Goal: Task Accomplishment & Management: Use online tool/utility

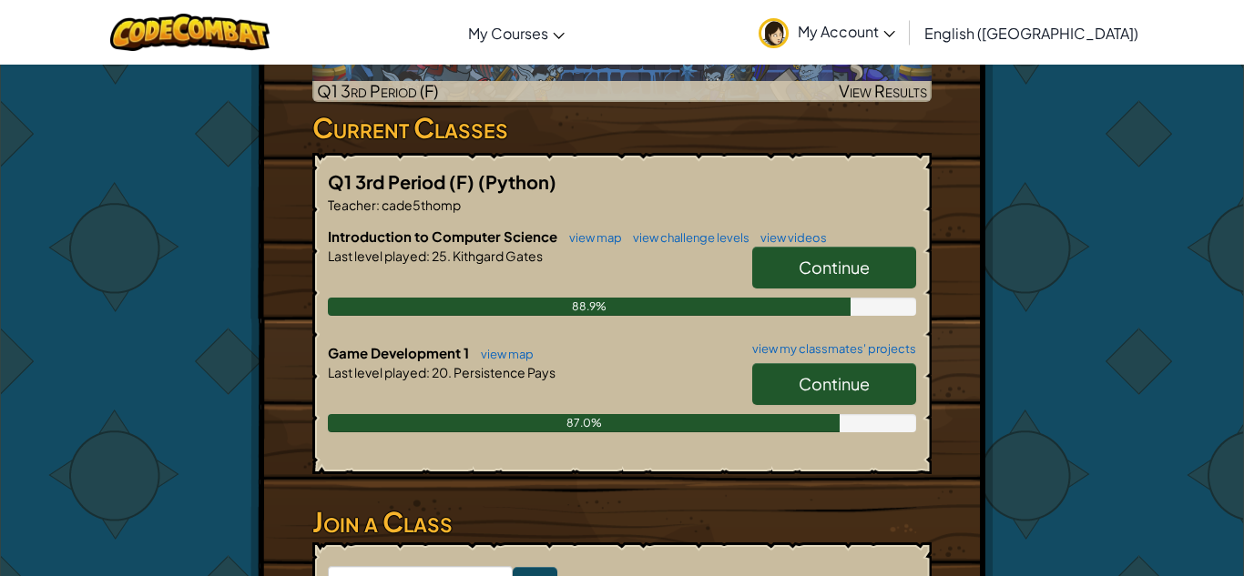
scroll to position [452, 0]
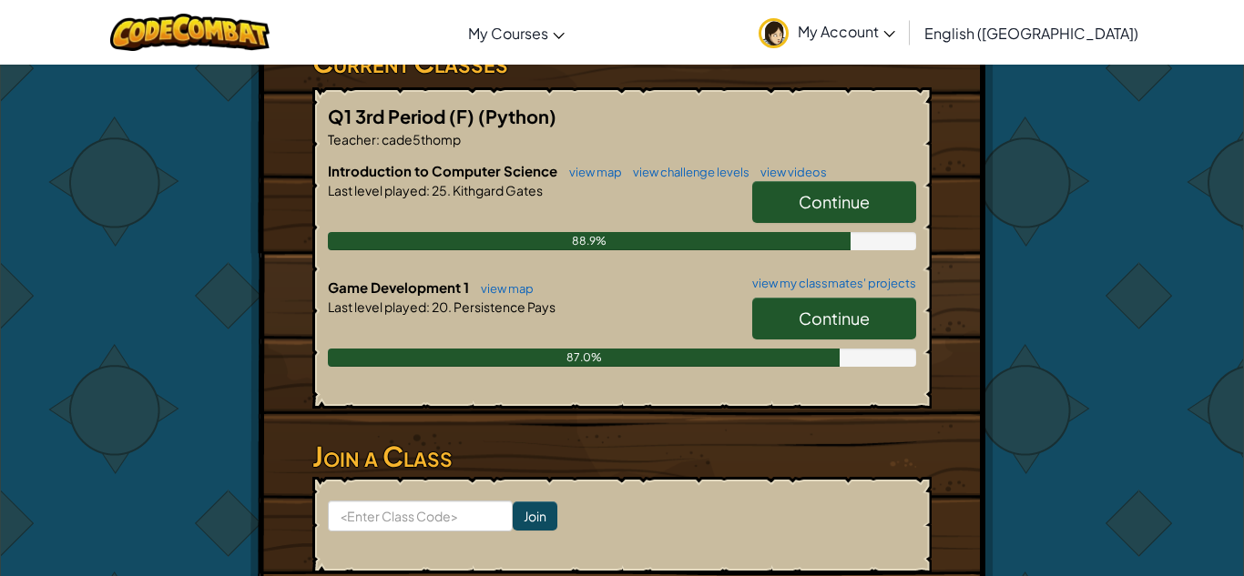
click at [849, 331] on link "Continue" at bounding box center [834, 319] width 164 height 42
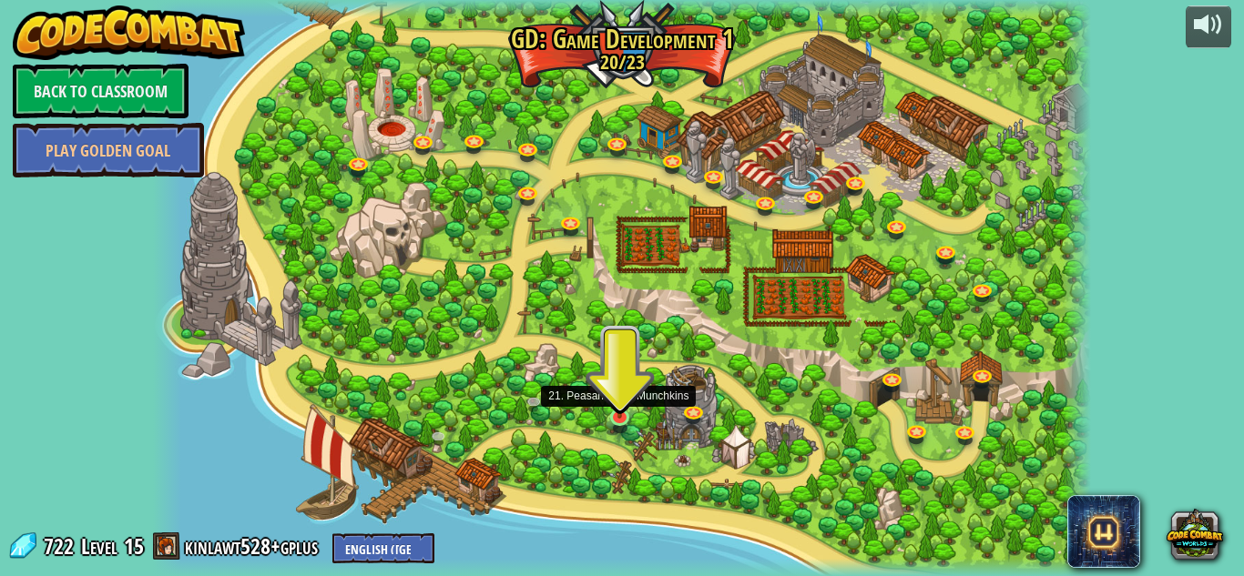
click at [620, 414] on img at bounding box center [619, 393] width 23 height 52
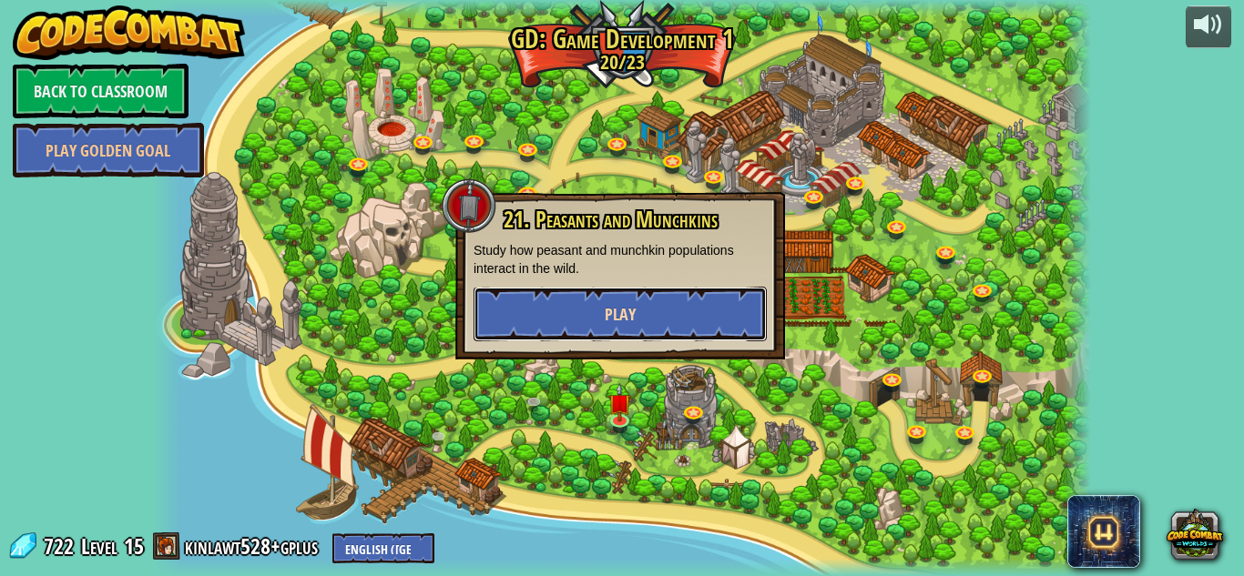
click at [711, 312] on button "Play" at bounding box center [620, 314] width 293 height 55
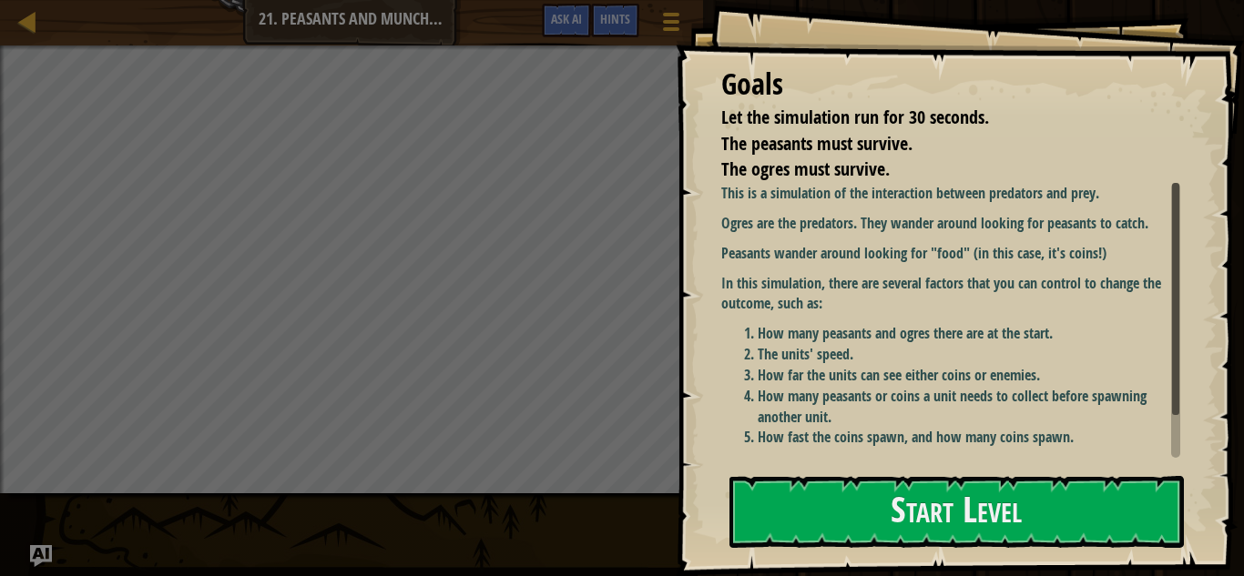
click at [843, 402] on li "How many peasants or coins a unit needs to collect before spawning another unit." at bounding box center [969, 407] width 423 height 42
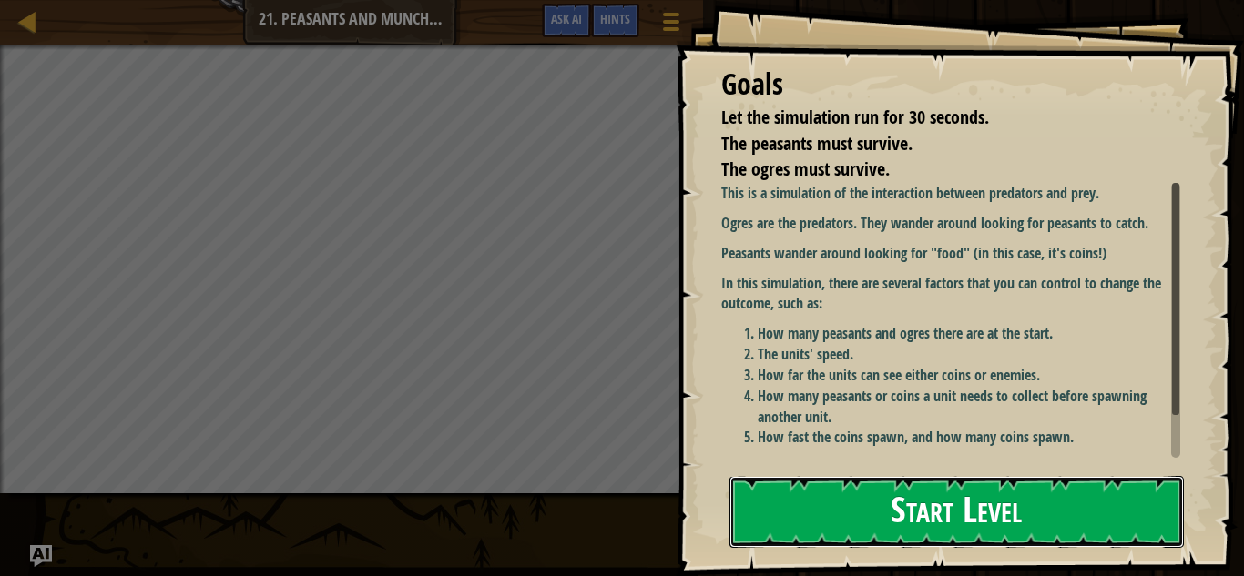
click at [860, 502] on button "Start Level" at bounding box center [956, 512] width 454 height 72
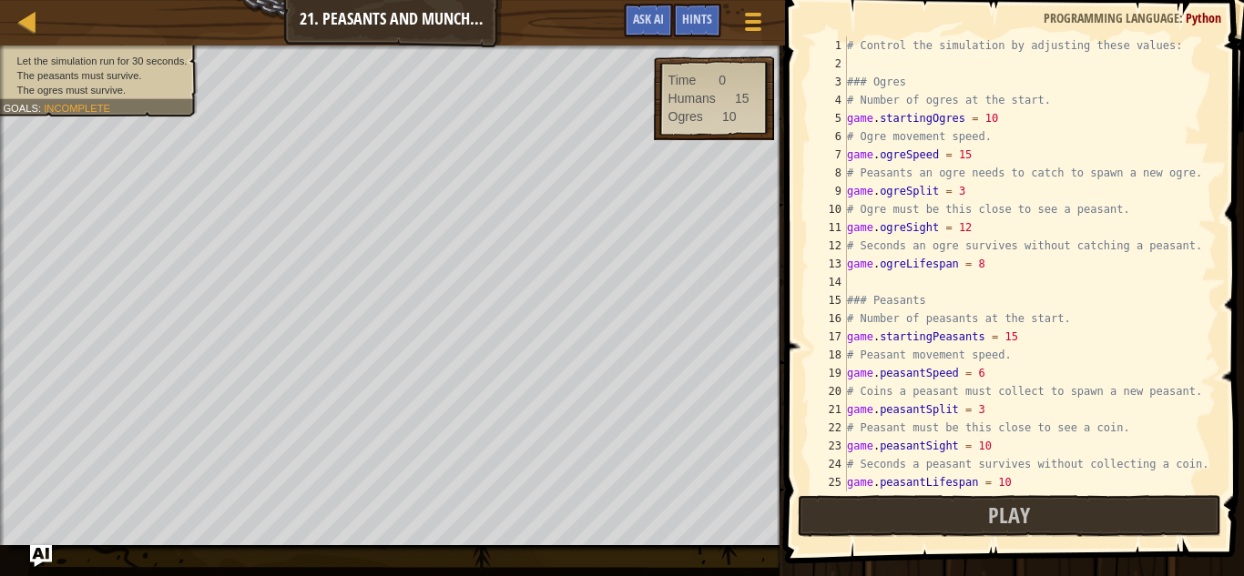
click at [1075, 392] on div "# Control the simulation by adjusting these values: ### Ogres # Number of ogres…" at bounding box center [1029, 282] width 373 height 492
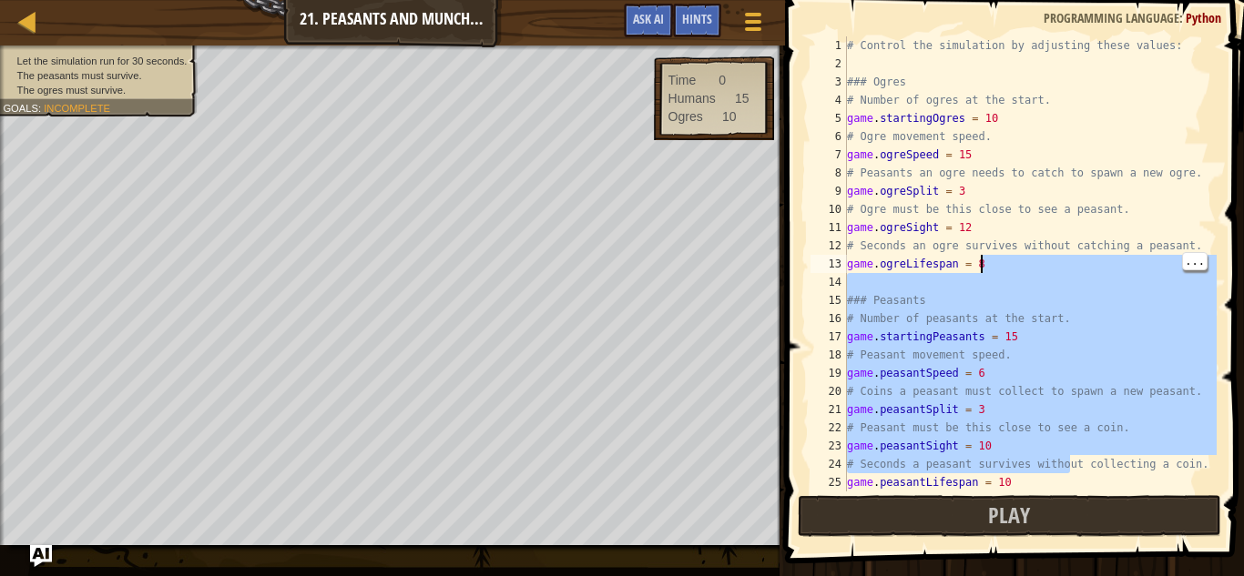
click at [818, 264] on div "13" at bounding box center [828, 264] width 36 height 18
type textarea "game.ogreLifespan = 8"
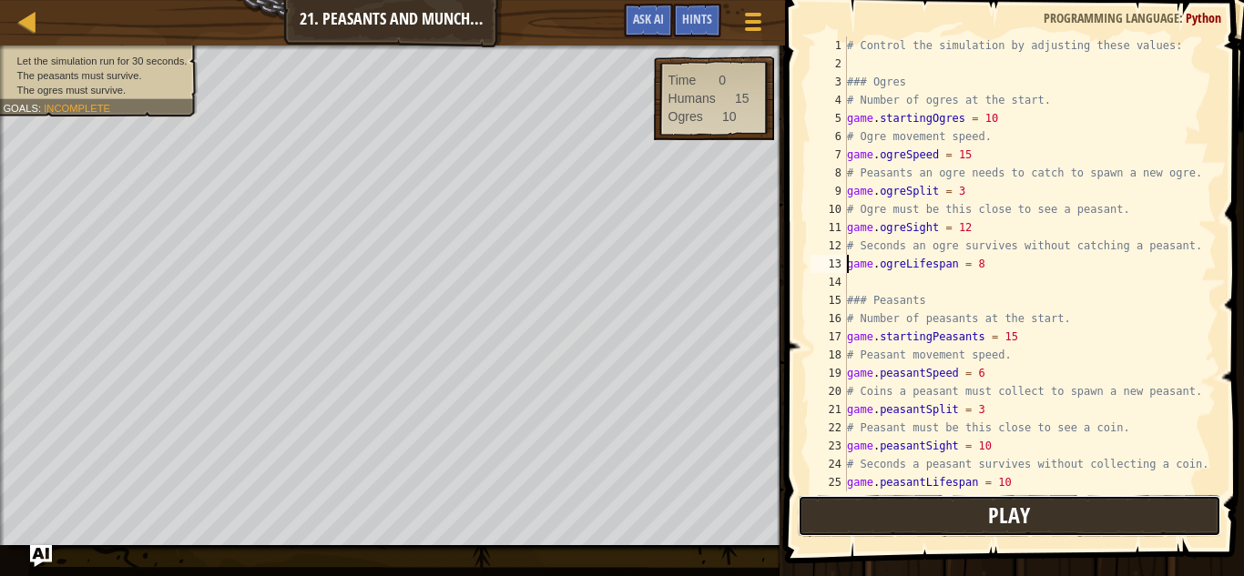
click at [1003, 517] on span "Play" at bounding box center [1009, 515] width 42 height 29
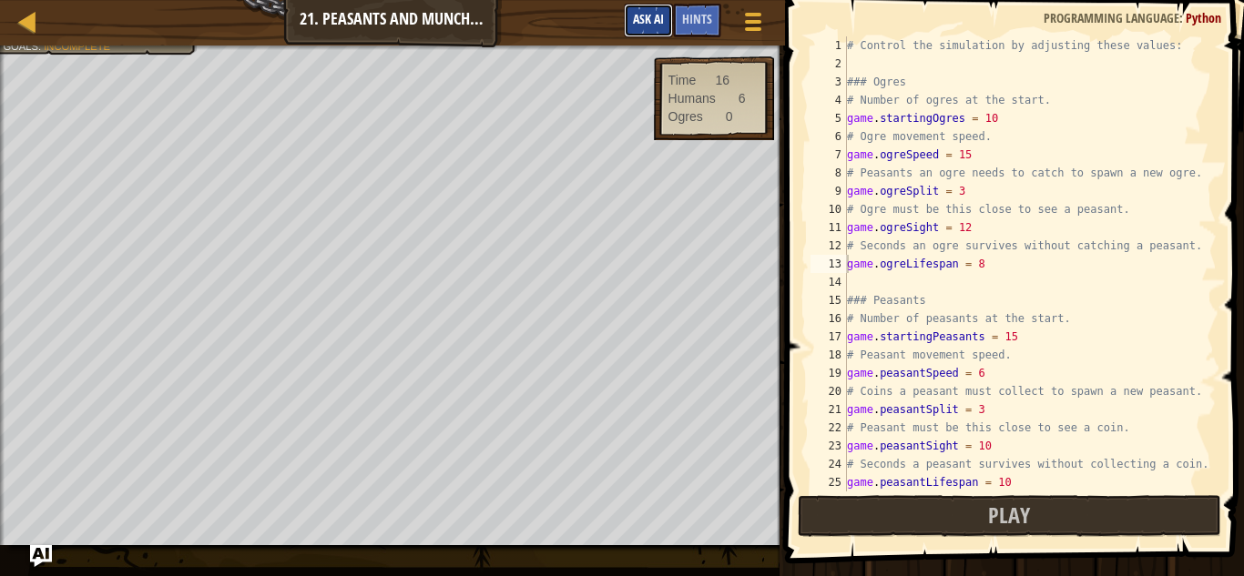
click at [644, 21] on span "Ask AI" at bounding box center [648, 18] width 31 height 17
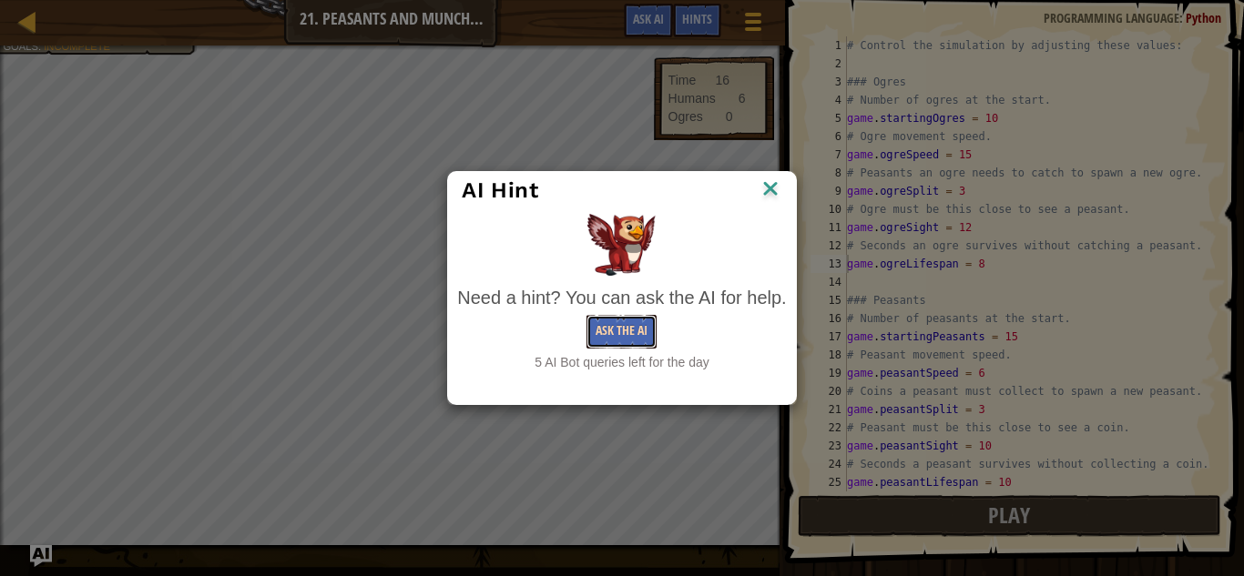
click at [633, 342] on button "Ask the AI" at bounding box center [621, 332] width 70 height 34
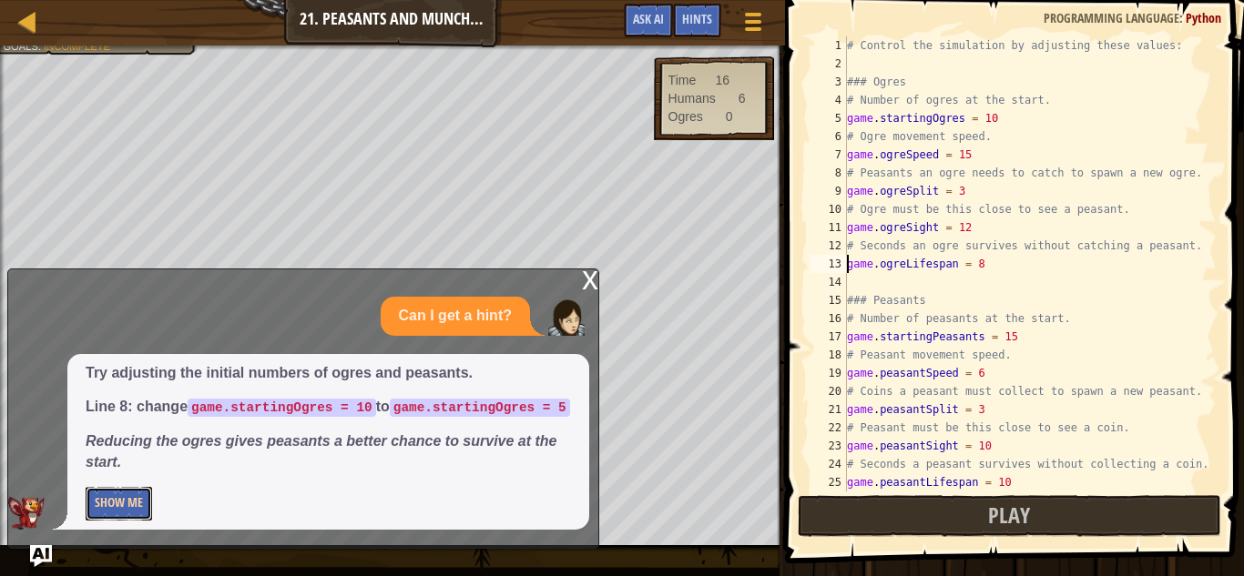
click at [136, 497] on button "Show Me" at bounding box center [119, 504] width 66 height 34
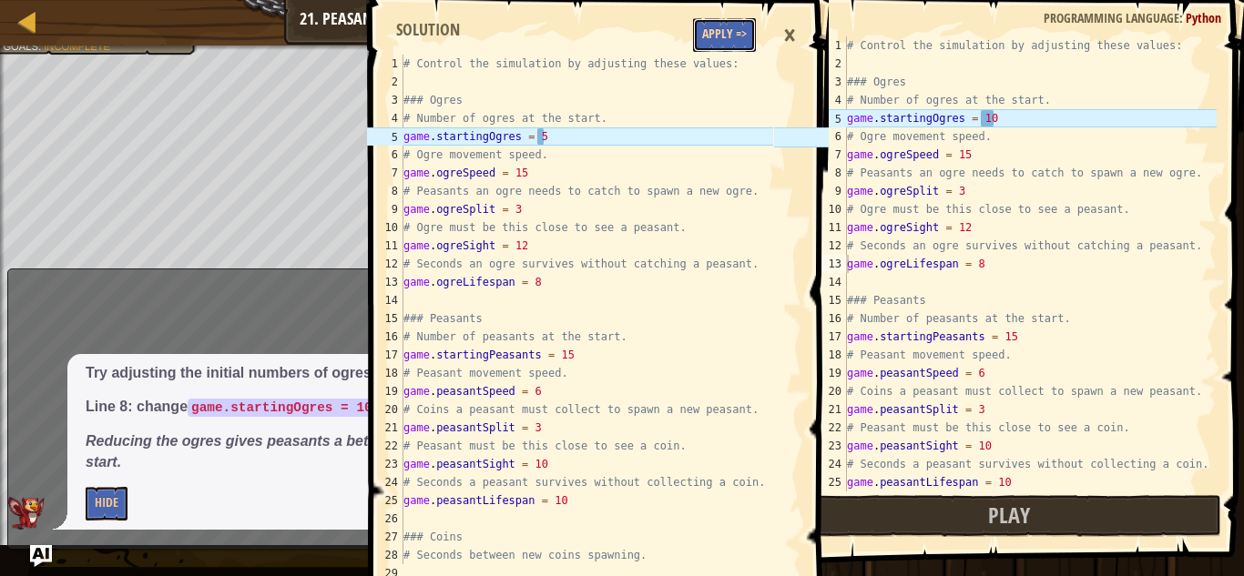
click at [709, 34] on button "Apply =>" at bounding box center [724, 35] width 63 height 34
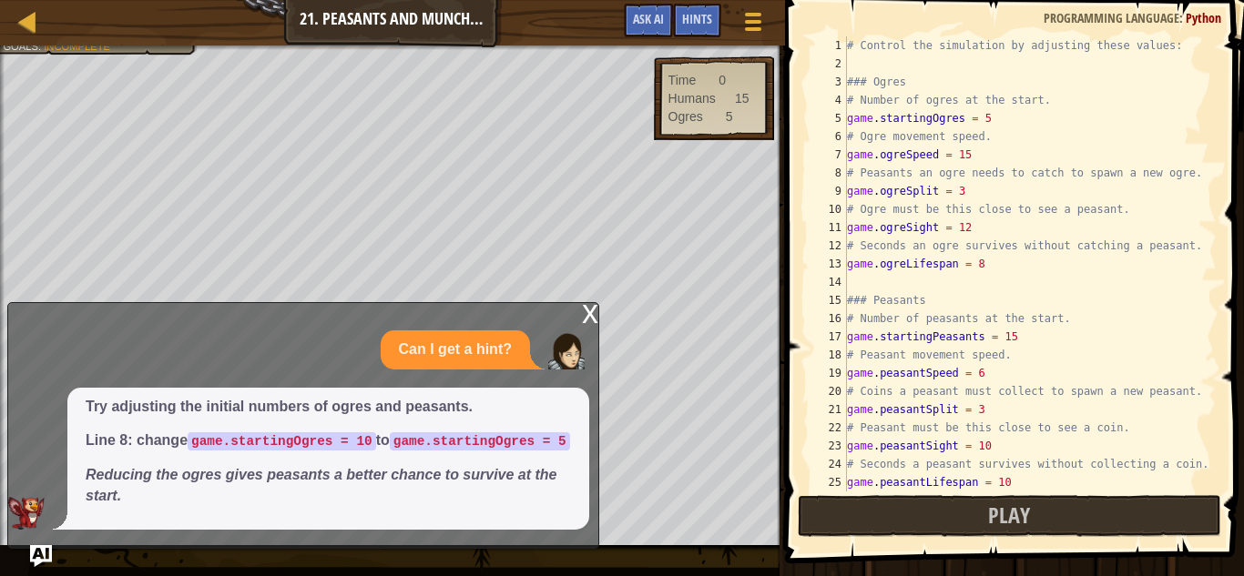
click at [590, 303] on div "x" at bounding box center [590, 312] width 16 height 18
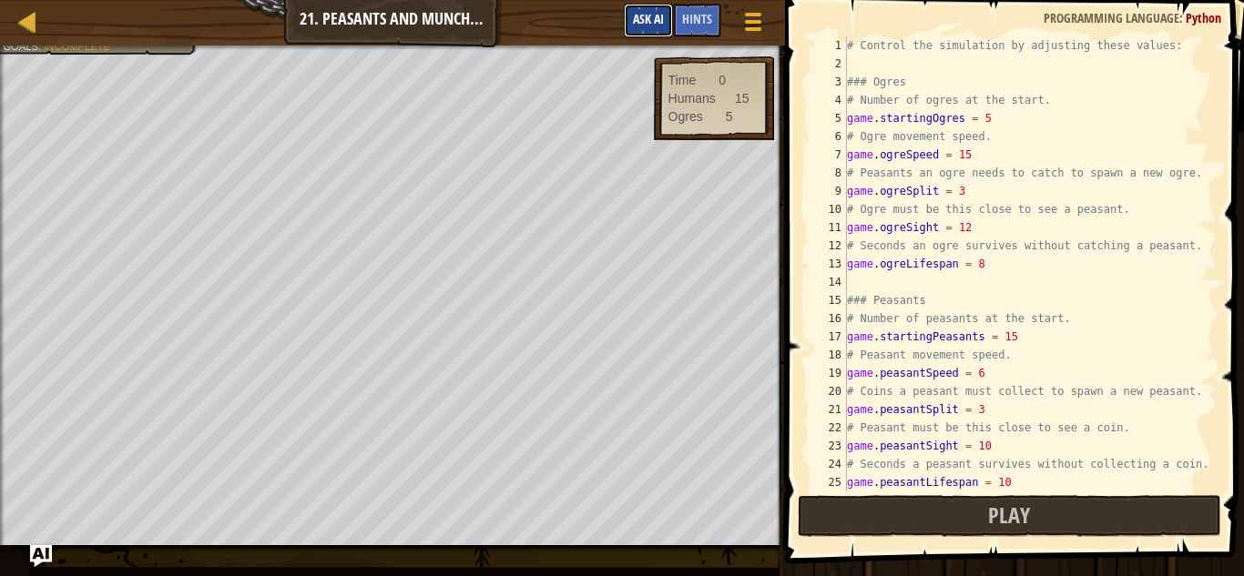
click at [660, 6] on button "Ask AI" at bounding box center [648, 21] width 49 height 34
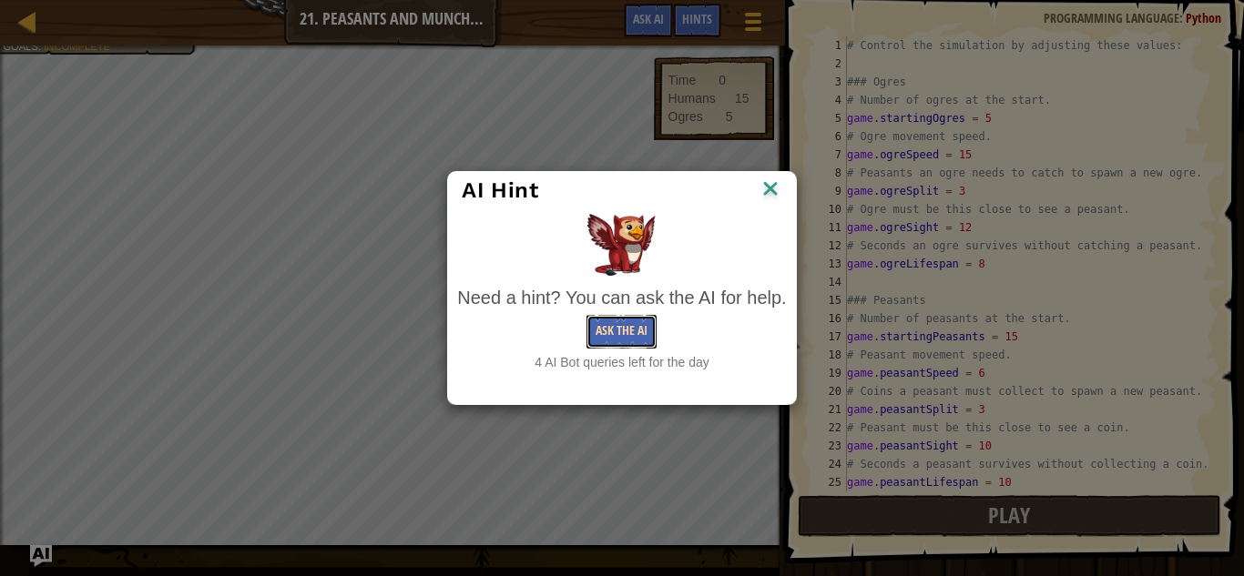
click at [638, 329] on button "Ask the AI" at bounding box center [621, 332] width 70 height 34
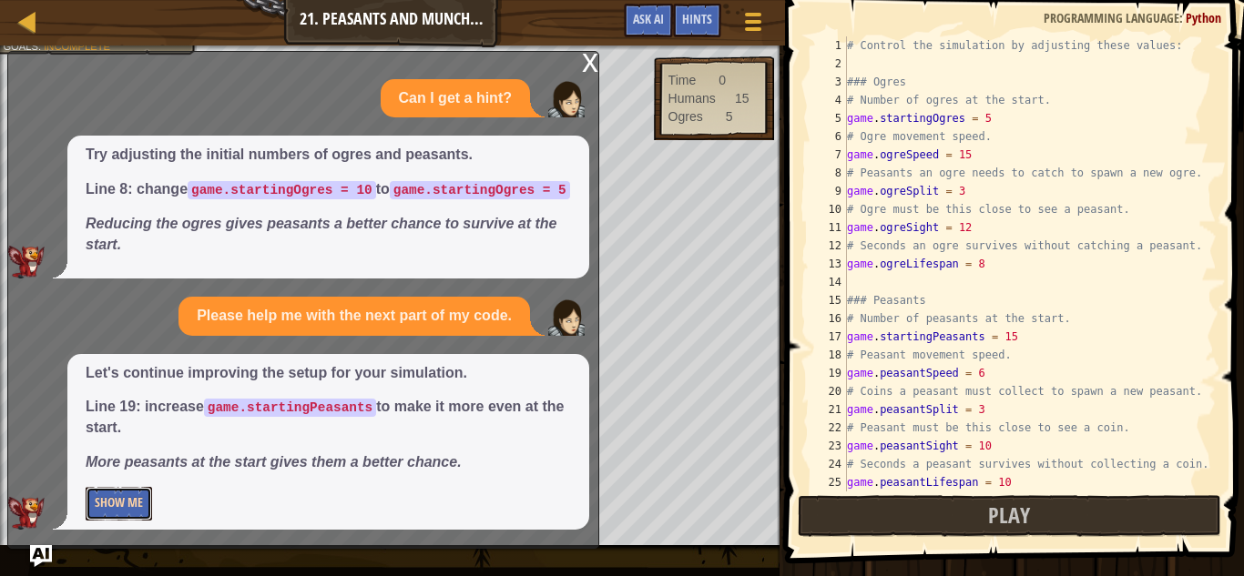
click at [135, 505] on button "Show Me" at bounding box center [119, 504] width 66 height 34
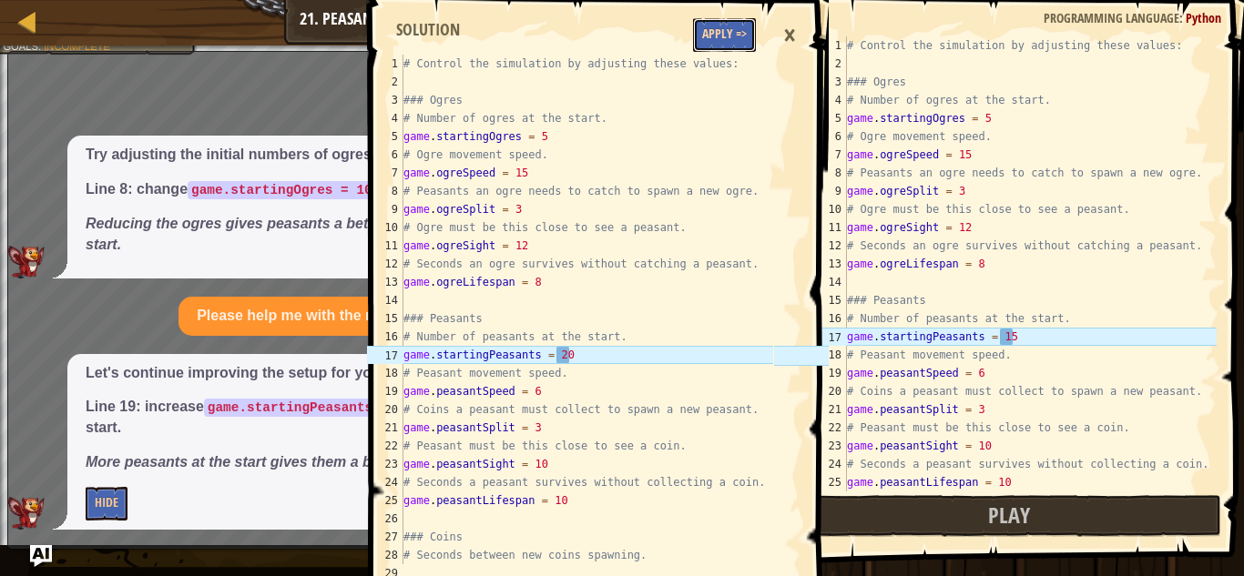
click at [723, 26] on button "Apply =>" at bounding box center [724, 35] width 63 height 34
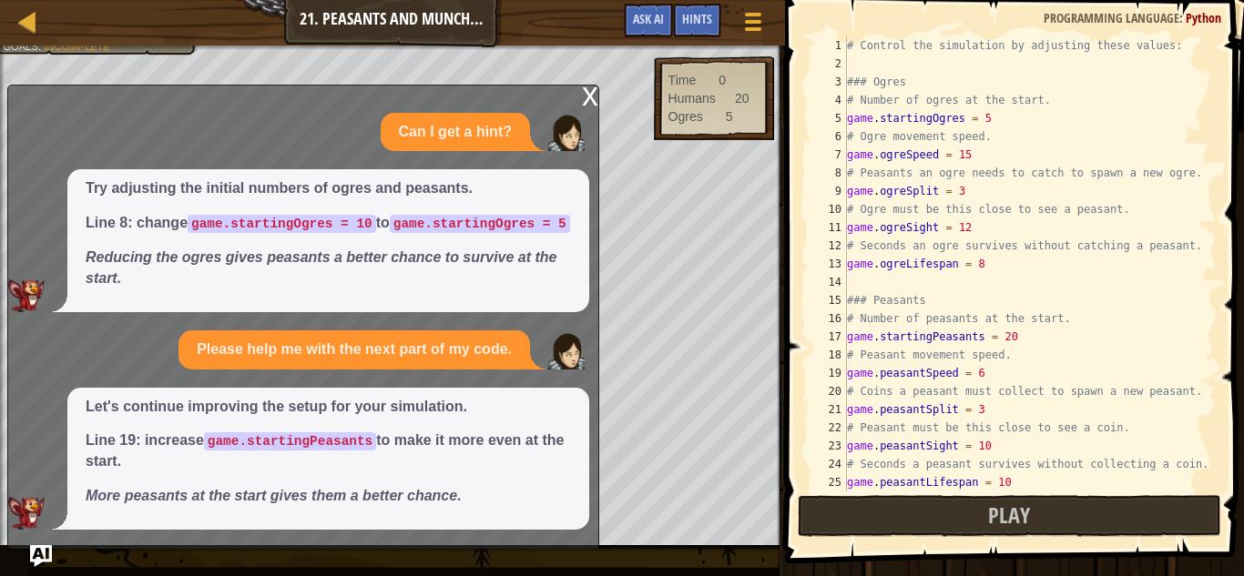
click at [587, 86] on div "x" at bounding box center [590, 95] width 16 height 18
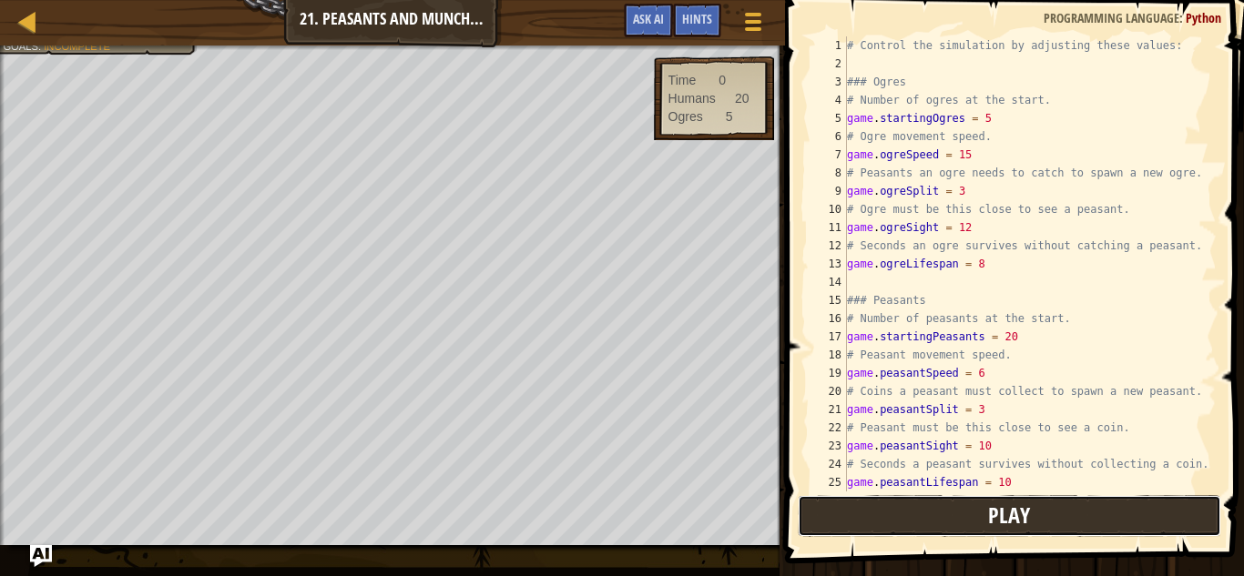
click at [908, 513] on button "Play" at bounding box center [1010, 516] width 424 height 42
click at [655, 28] on button "Ask AI" at bounding box center [648, 21] width 49 height 34
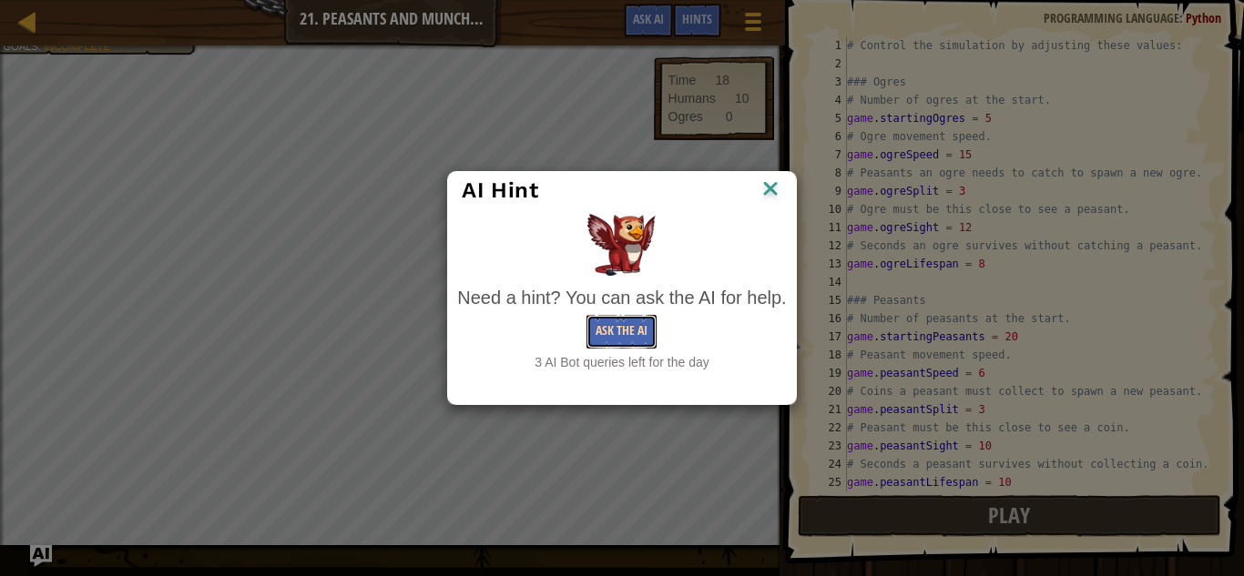
click at [631, 329] on button "Ask the AI" at bounding box center [621, 332] width 70 height 34
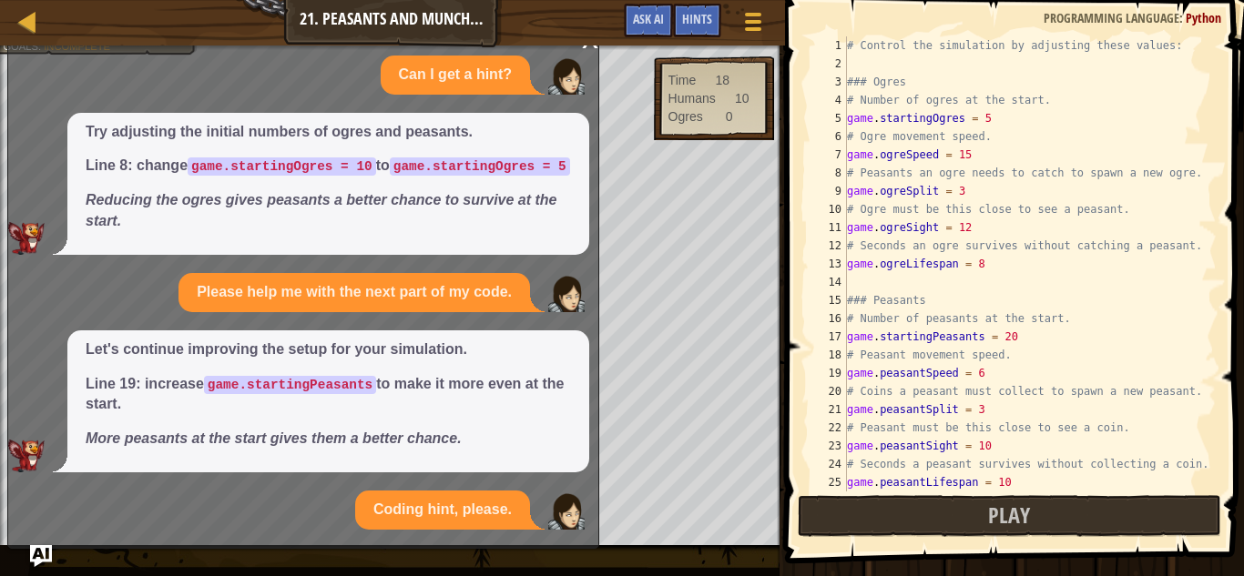
scroll to position [174, 0]
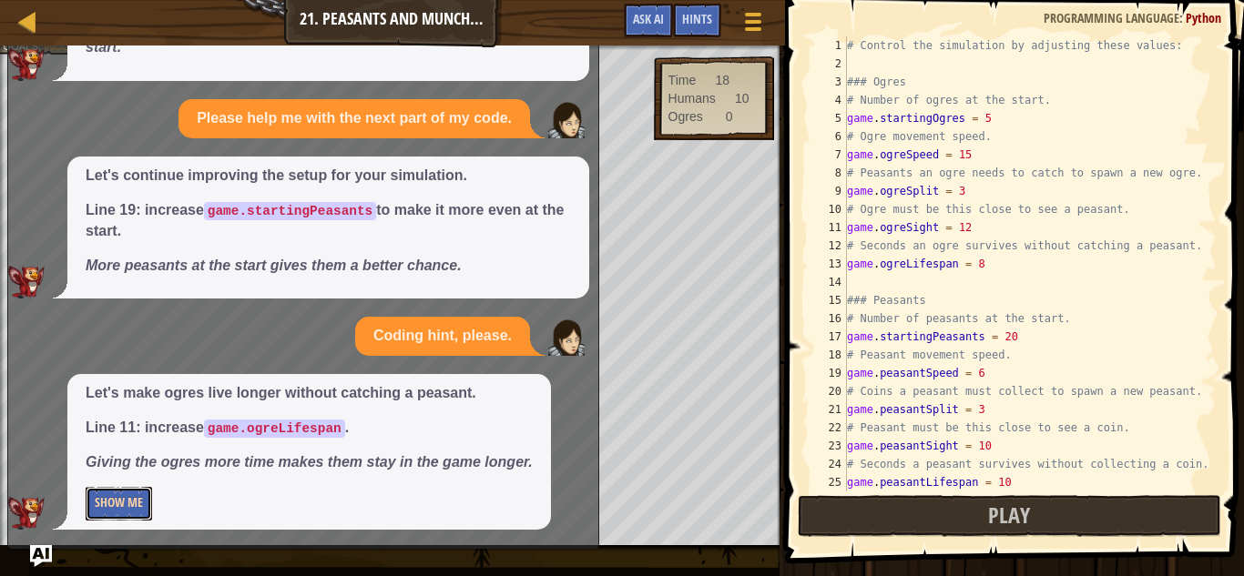
click at [131, 506] on button "Show Me" at bounding box center [119, 504] width 66 height 34
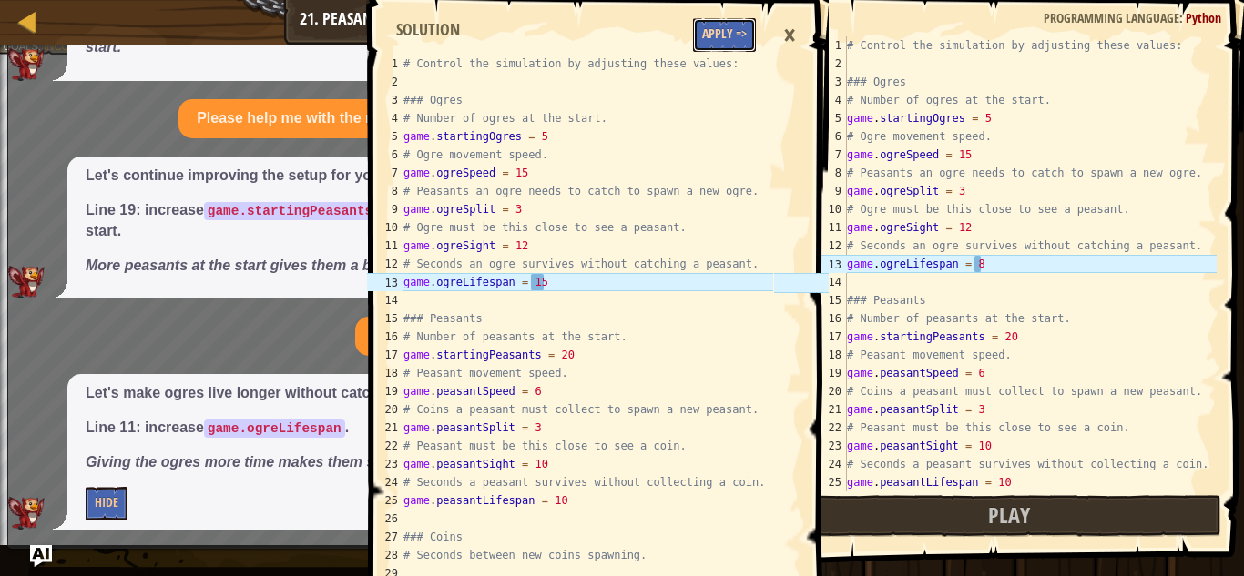
click at [722, 31] on button "Apply =>" at bounding box center [724, 35] width 63 height 34
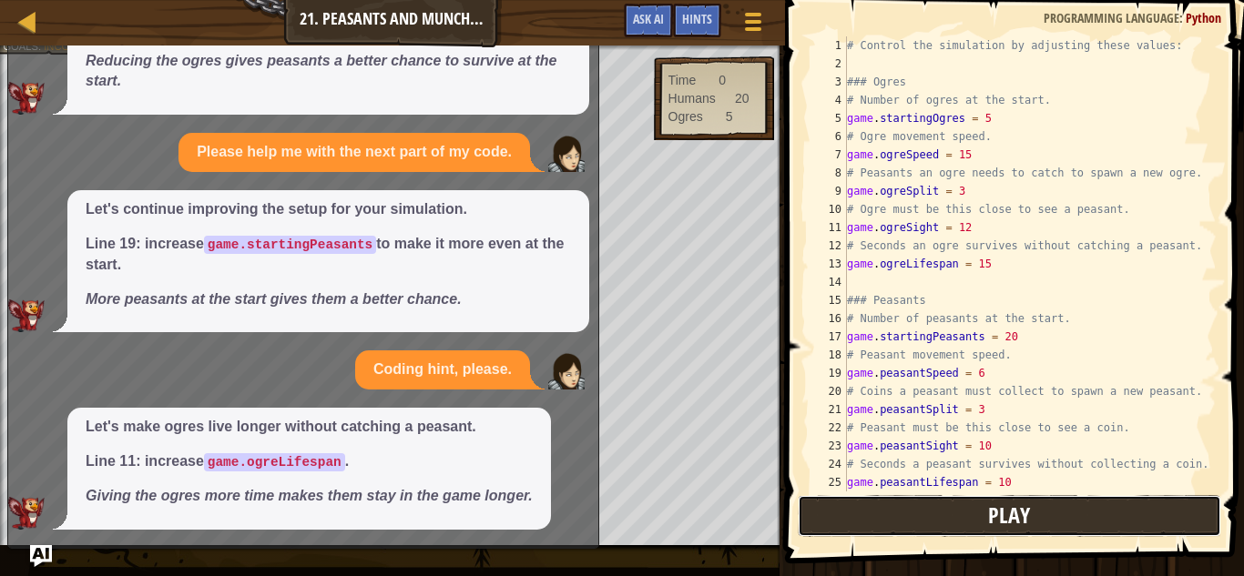
click at [903, 525] on button "Play" at bounding box center [1010, 516] width 424 height 42
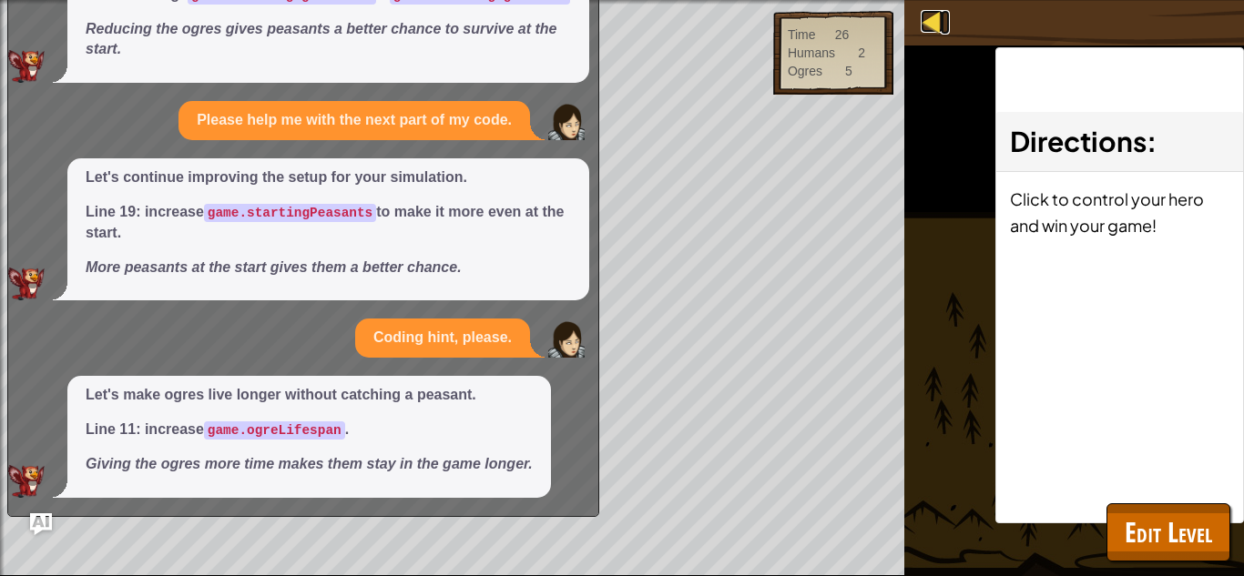
click at [934, 19] on div at bounding box center [932, 21] width 23 height 23
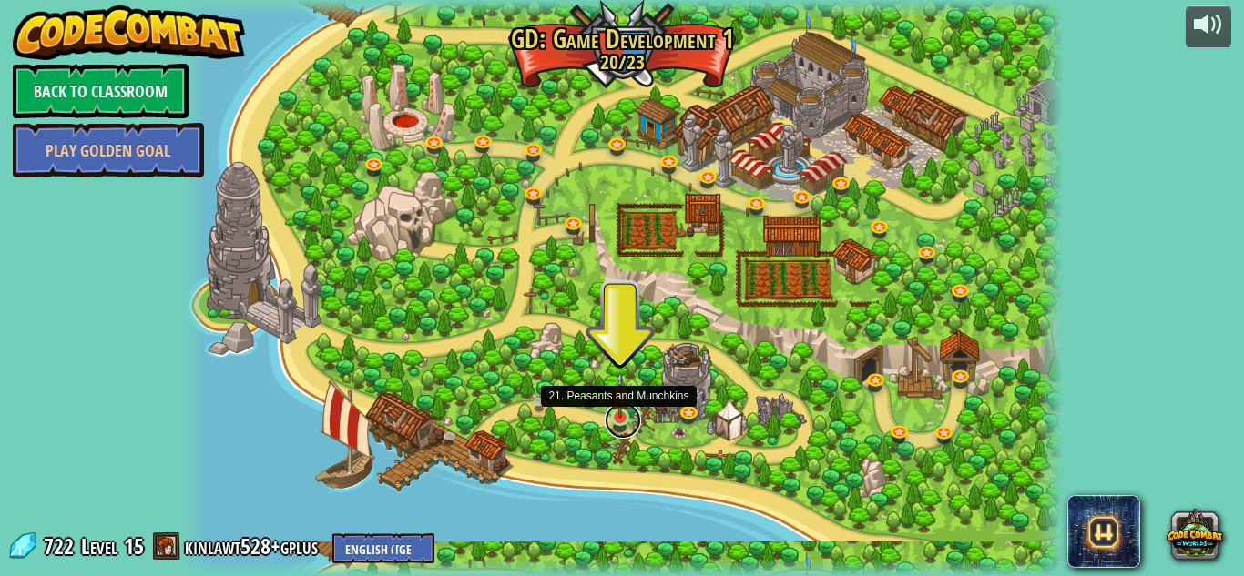
click at [625, 420] on link at bounding box center [623, 420] width 36 height 36
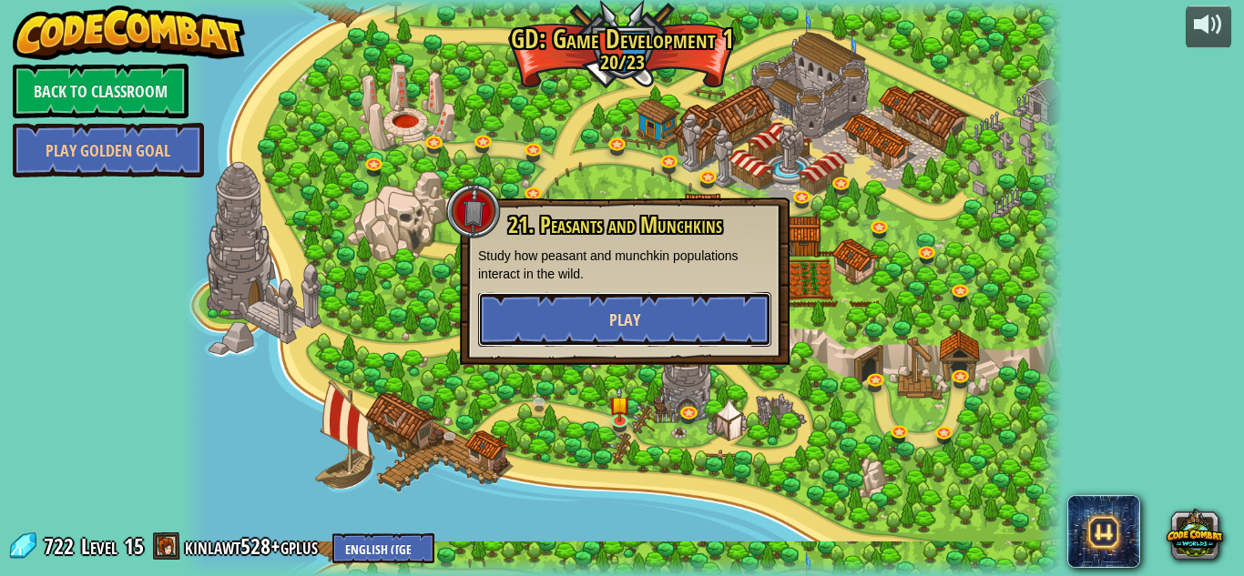
click at [616, 300] on button "Play" at bounding box center [624, 319] width 293 height 55
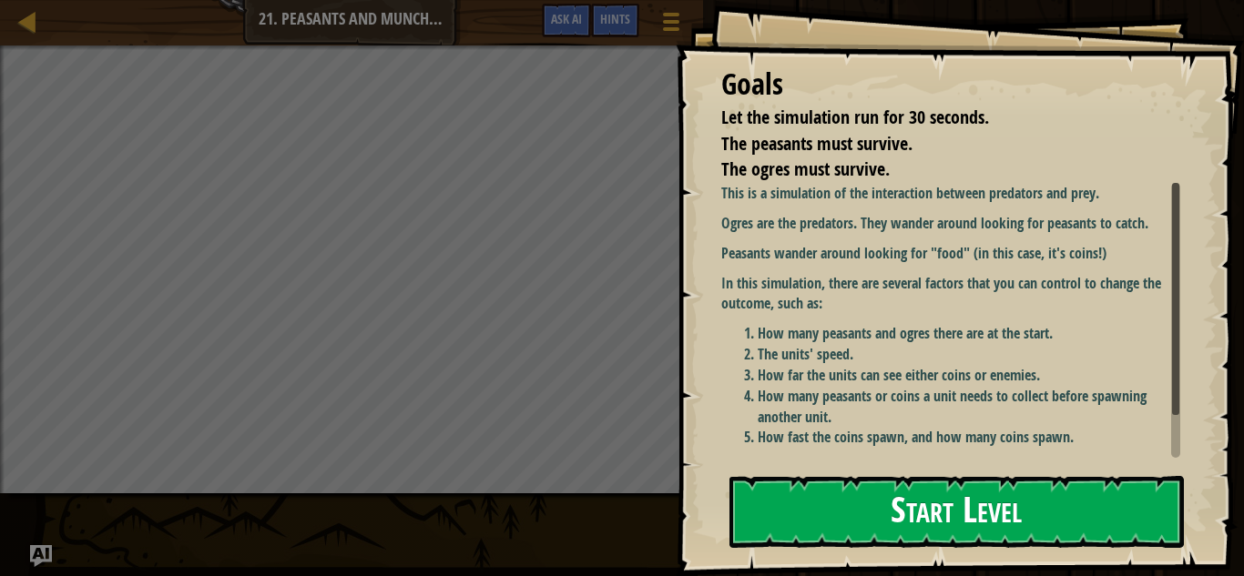
click at [895, 388] on li "How many peasants or coins a unit needs to collect before spawning another unit." at bounding box center [969, 407] width 423 height 42
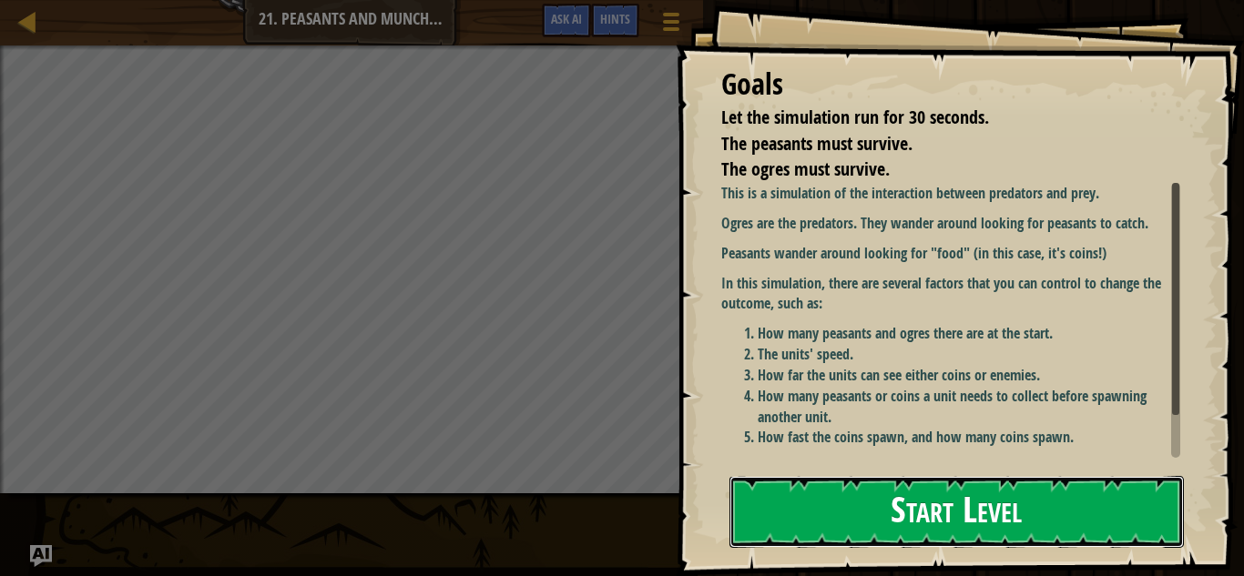
click at [894, 504] on button "Start Level" at bounding box center [956, 512] width 454 height 72
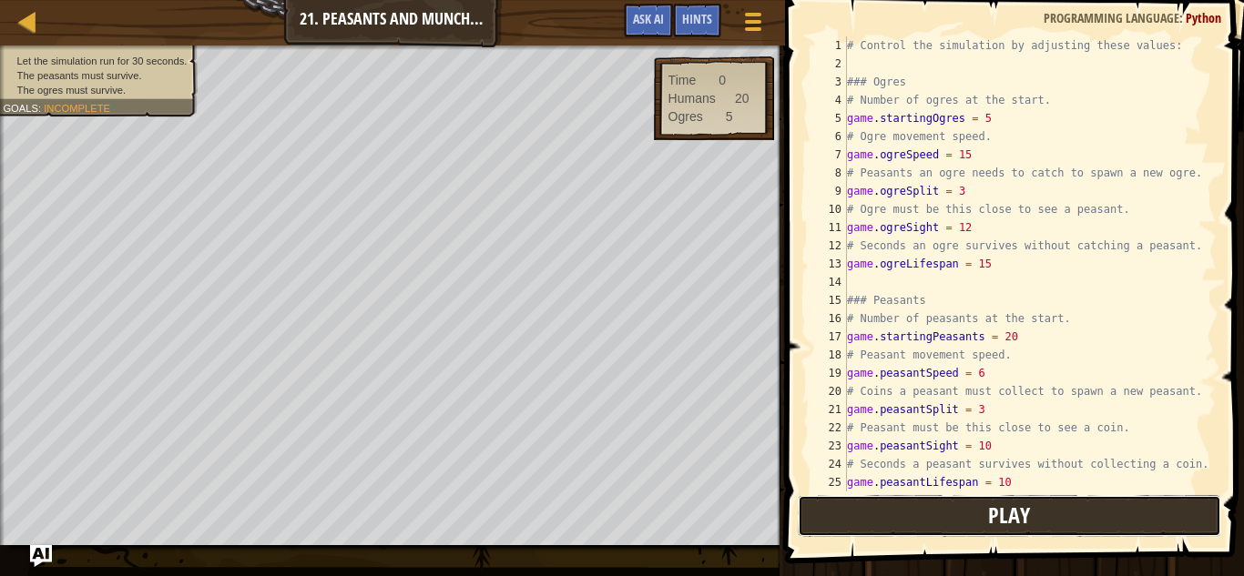
click at [853, 509] on button "Play" at bounding box center [1010, 516] width 424 height 42
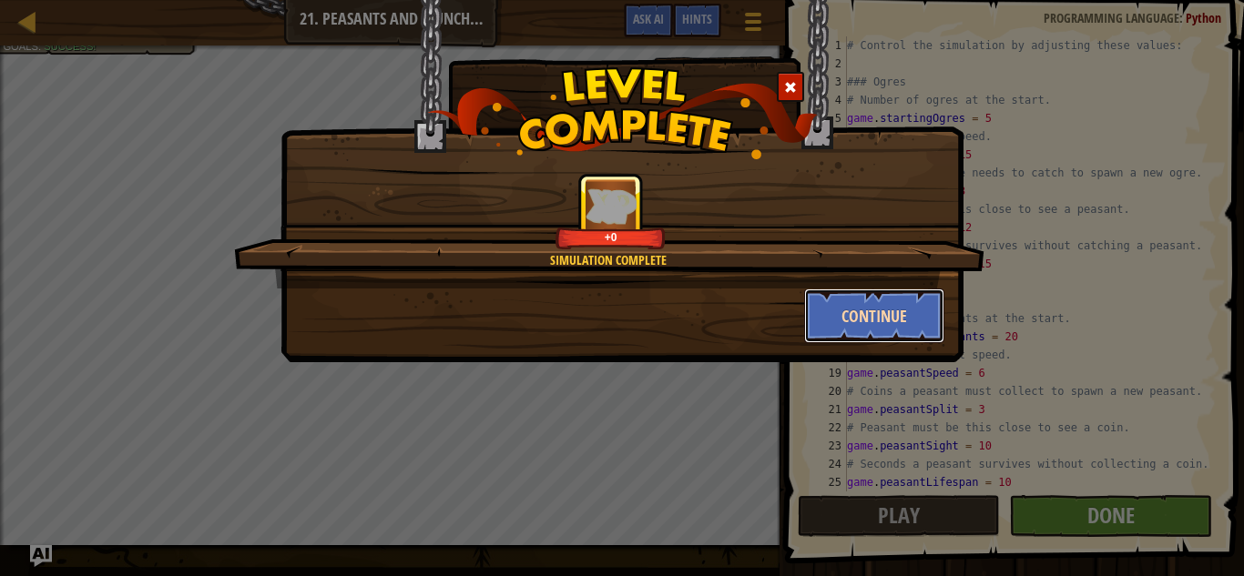
click at [919, 308] on button "Continue" at bounding box center [874, 316] width 141 height 55
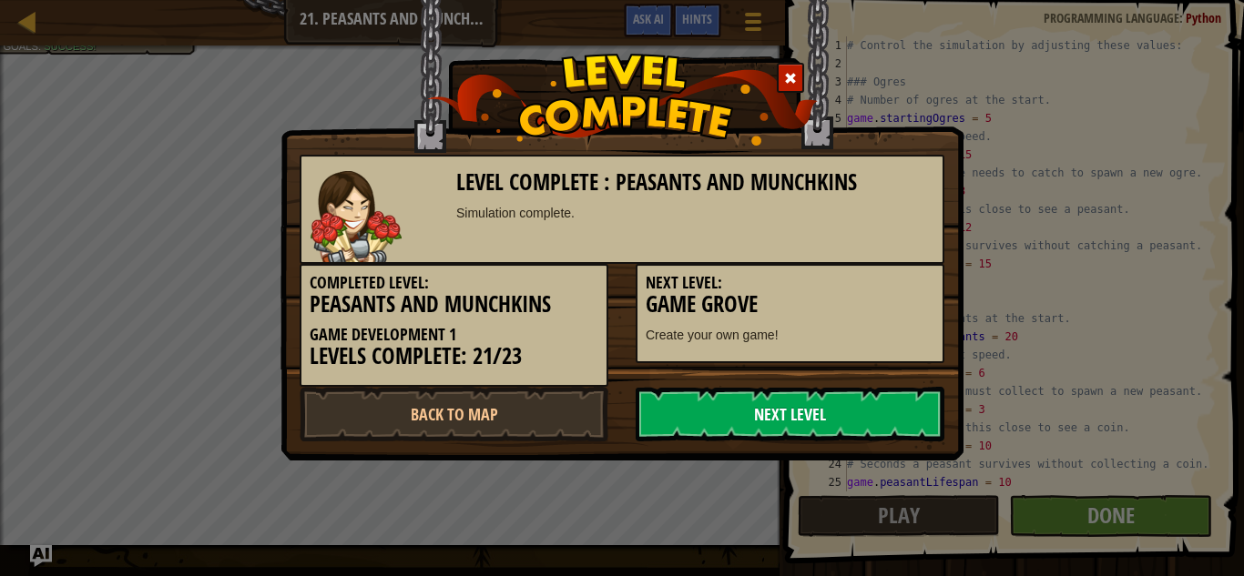
click at [879, 423] on link "Next Level" at bounding box center [790, 414] width 309 height 55
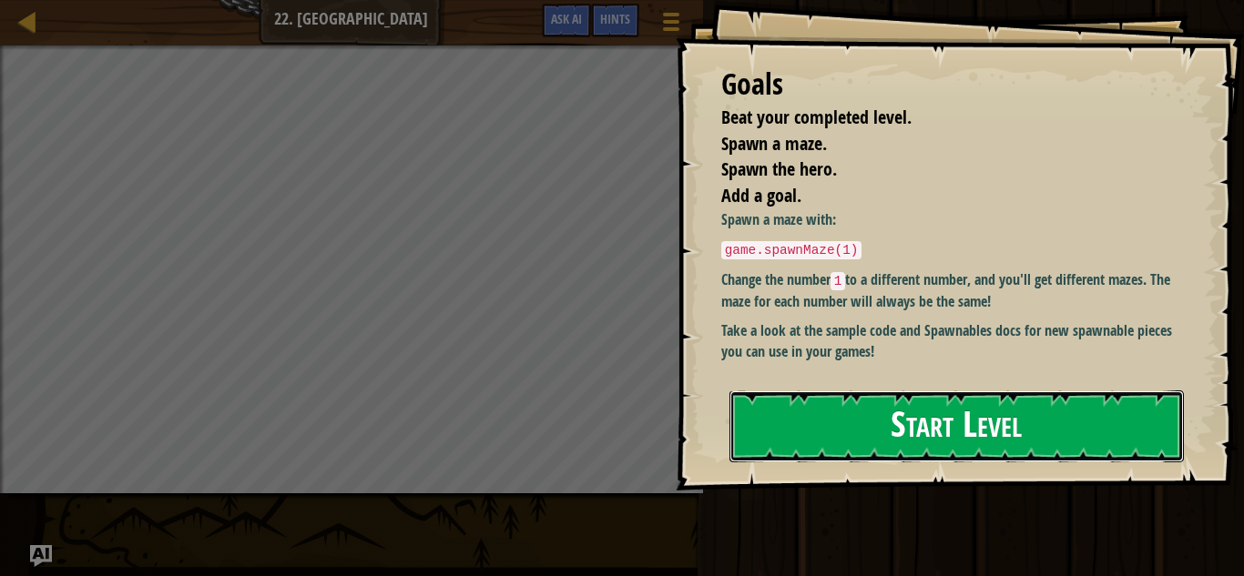
click at [913, 433] on button "Start Level" at bounding box center [956, 427] width 454 height 72
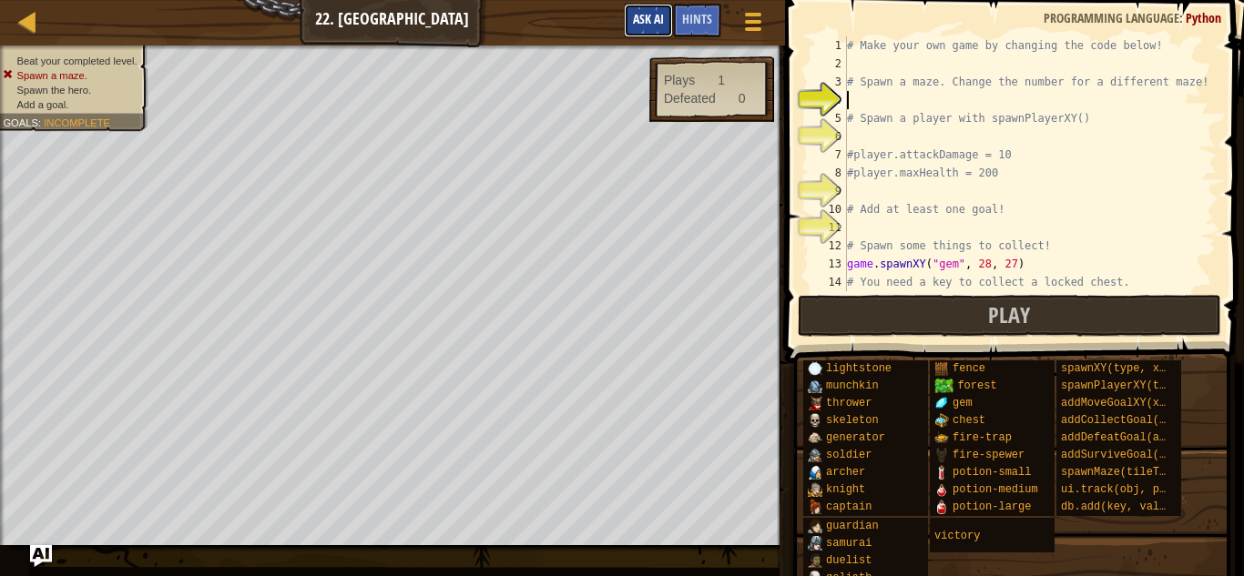
click at [646, 20] on span "Ask AI" at bounding box center [648, 18] width 31 height 17
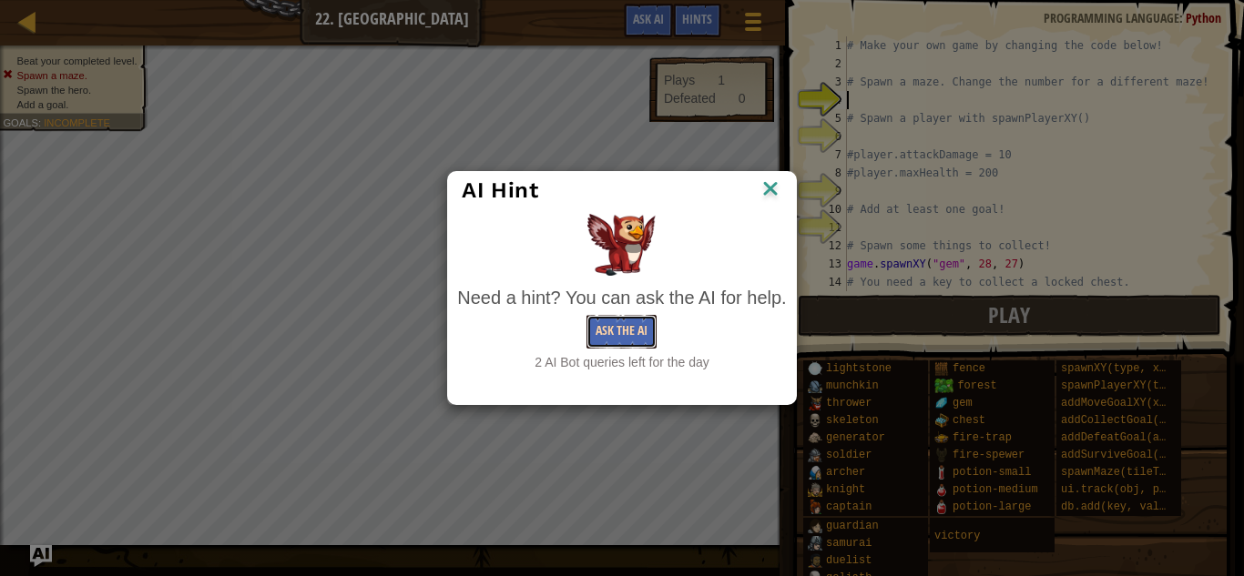
click at [623, 331] on button "Ask the AI" at bounding box center [621, 332] width 70 height 34
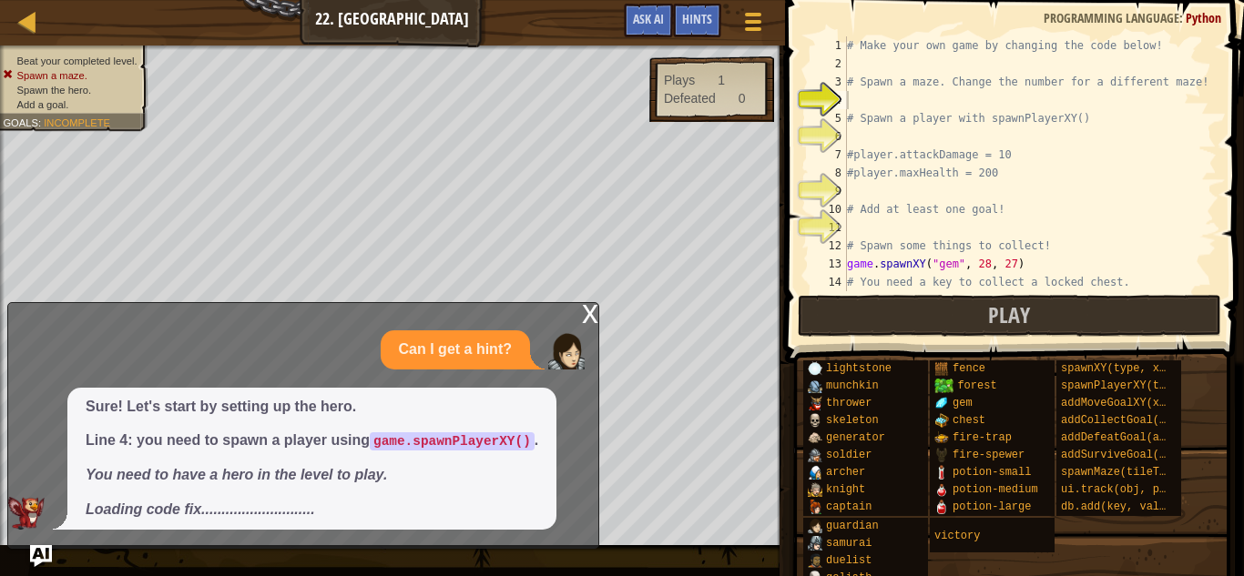
click at [453, 437] on code "game.spawnPlayerXY()" at bounding box center [452, 442] width 165 height 18
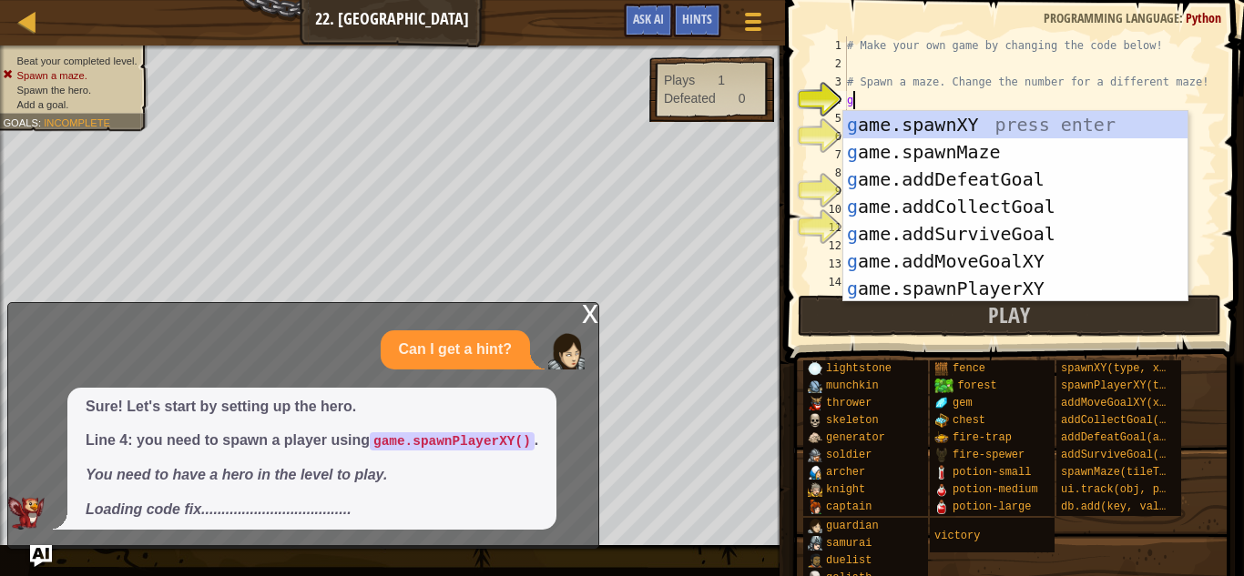
scroll to position [8, 0]
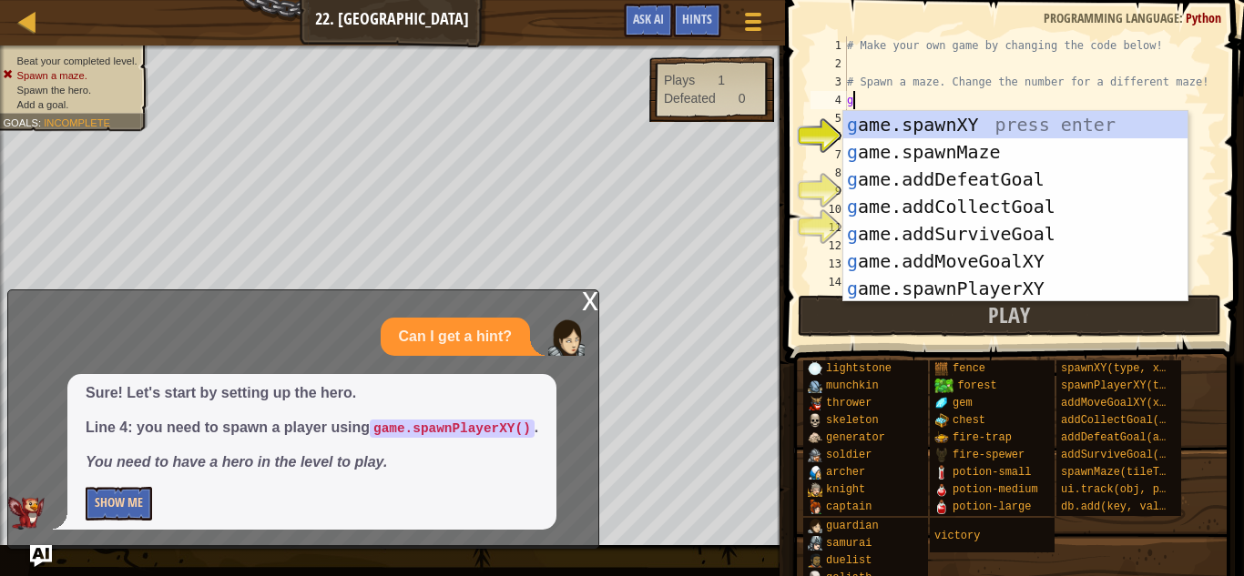
type textarea "g"
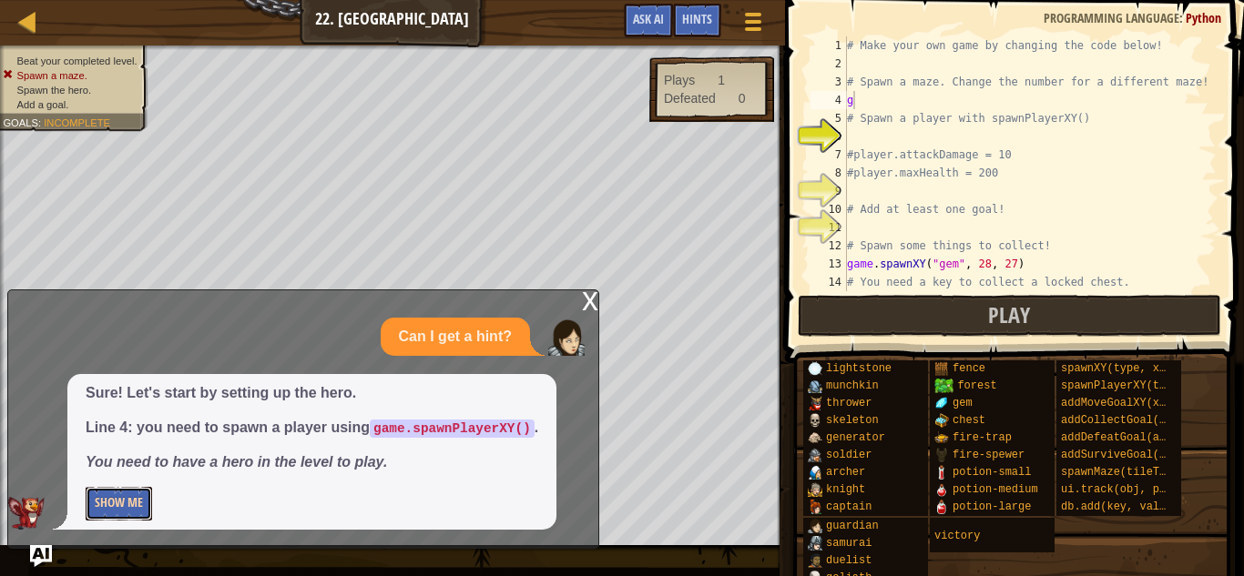
click at [99, 514] on button "Show Me" at bounding box center [119, 504] width 66 height 34
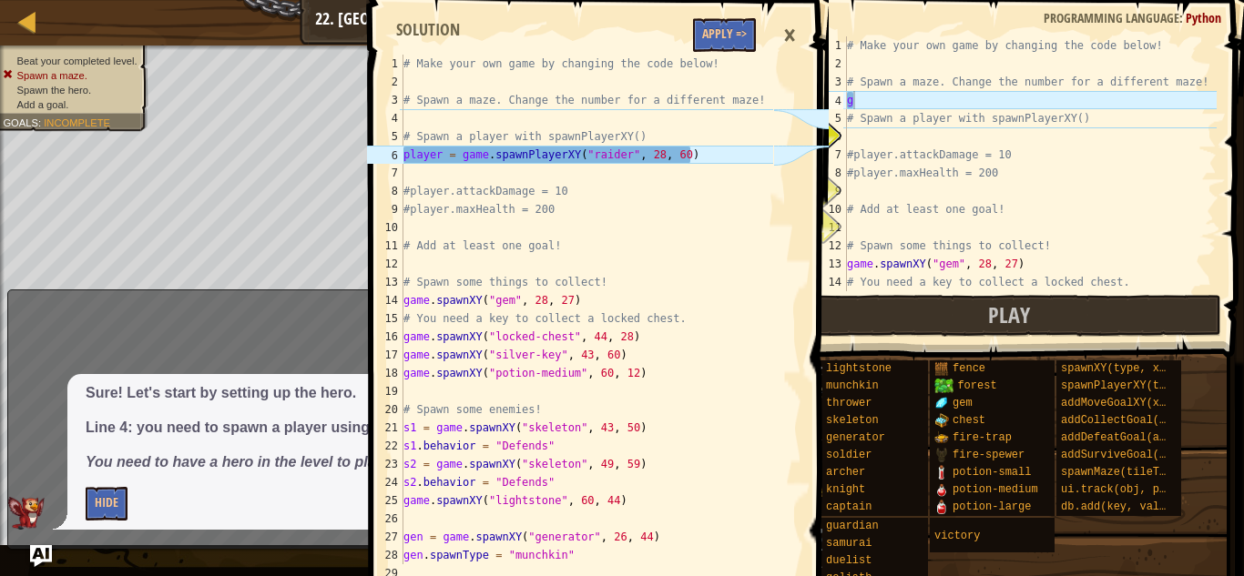
type textarea "# Make your own game by changing the code below!"
click at [709, 55] on div "# Make your own game by changing the code below! # Spawn a maze. Change the num…" at bounding box center [586, 328] width 373 height 546
click at [717, 39] on button "Apply =>" at bounding box center [724, 35] width 63 height 34
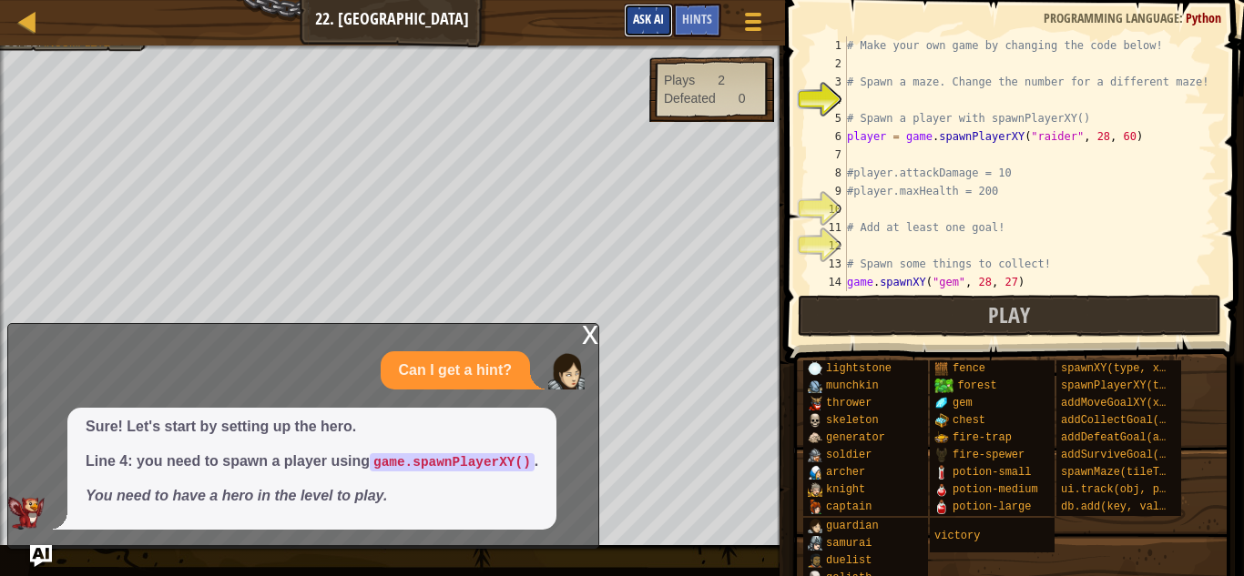
click at [651, 32] on button "Ask AI" at bounding box center [648, 21] width 49 height 34
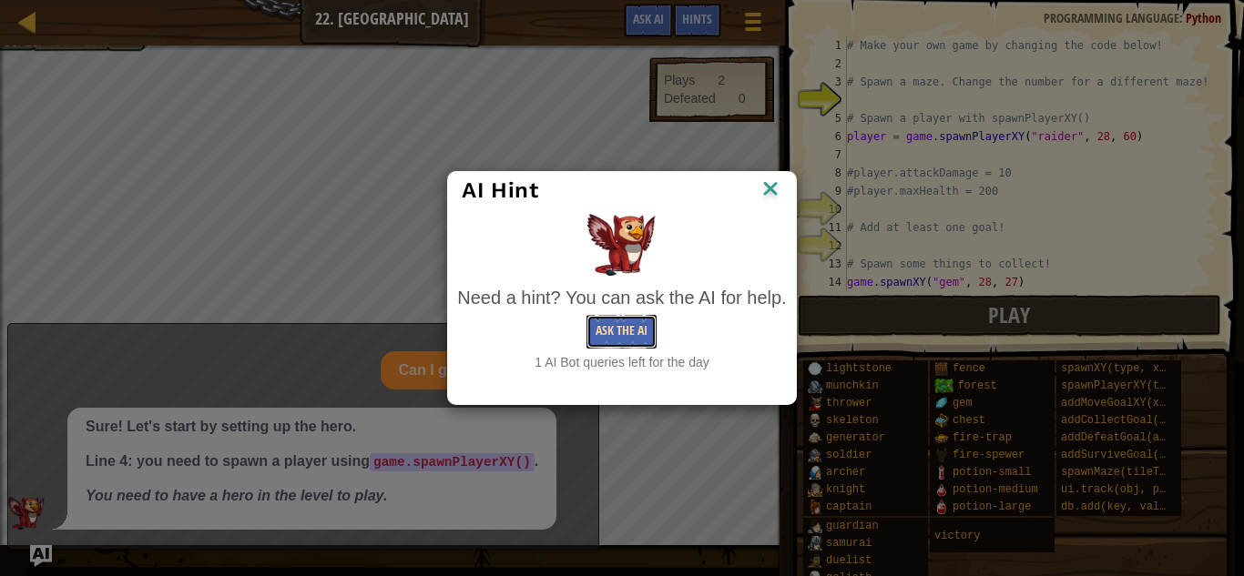
click at [636, 332] on button "Ask the AI" at bounding box center [621, 332] width 70 height 34
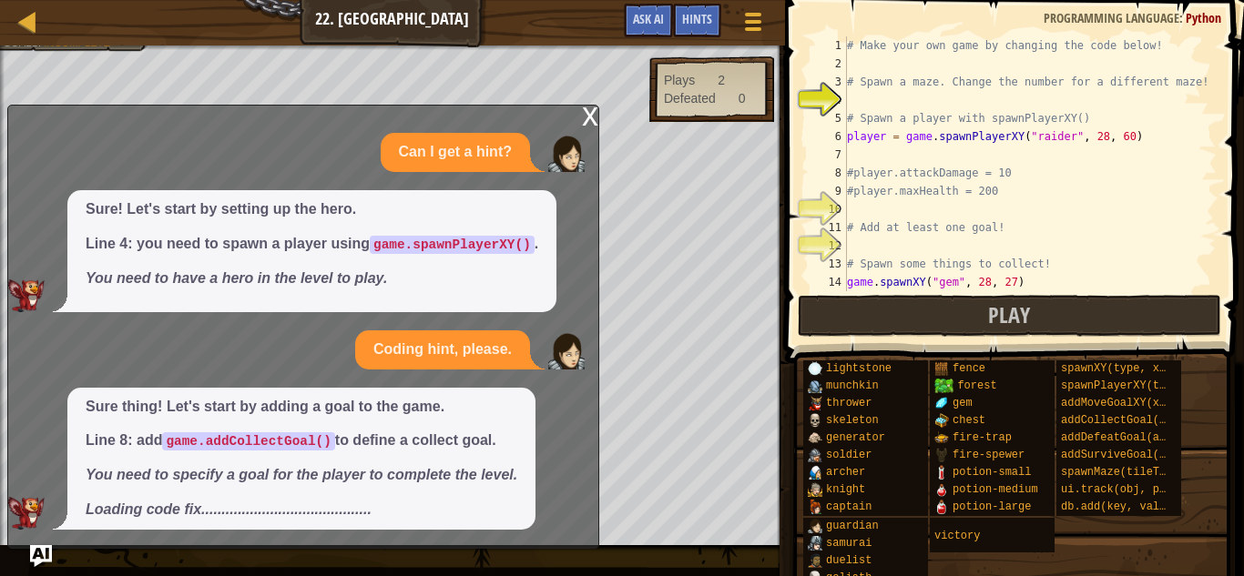
click at [586, 118] on div "x" at bounding box center [590, 115] width 16 height 18
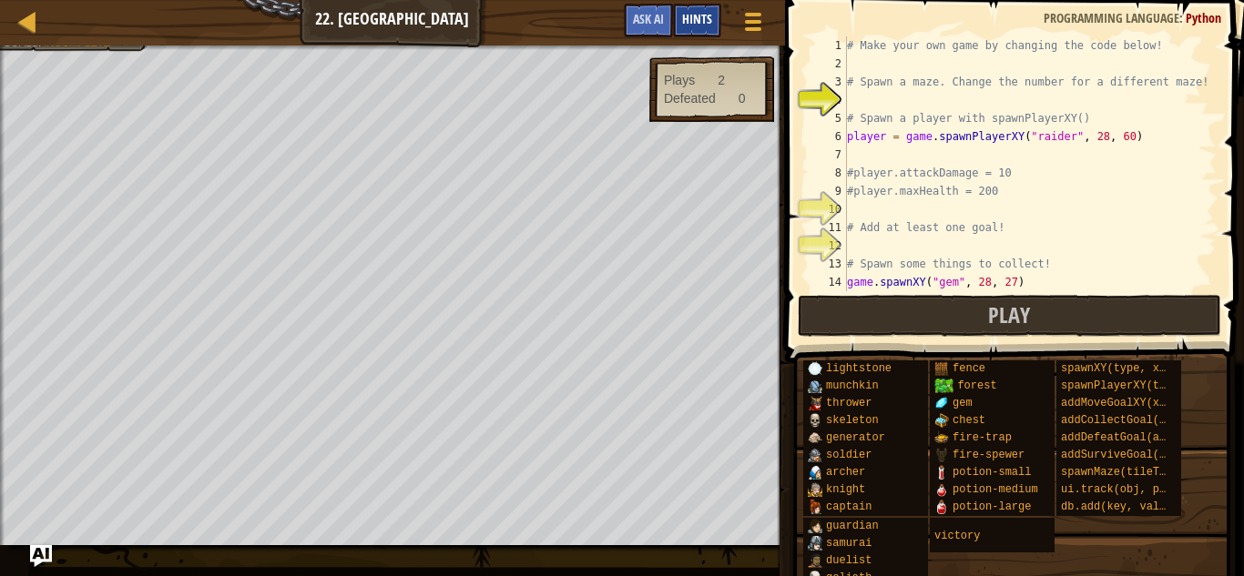
click at [676, 12] on div "Hints" at bounding box center [697, 21] width 48 height 34
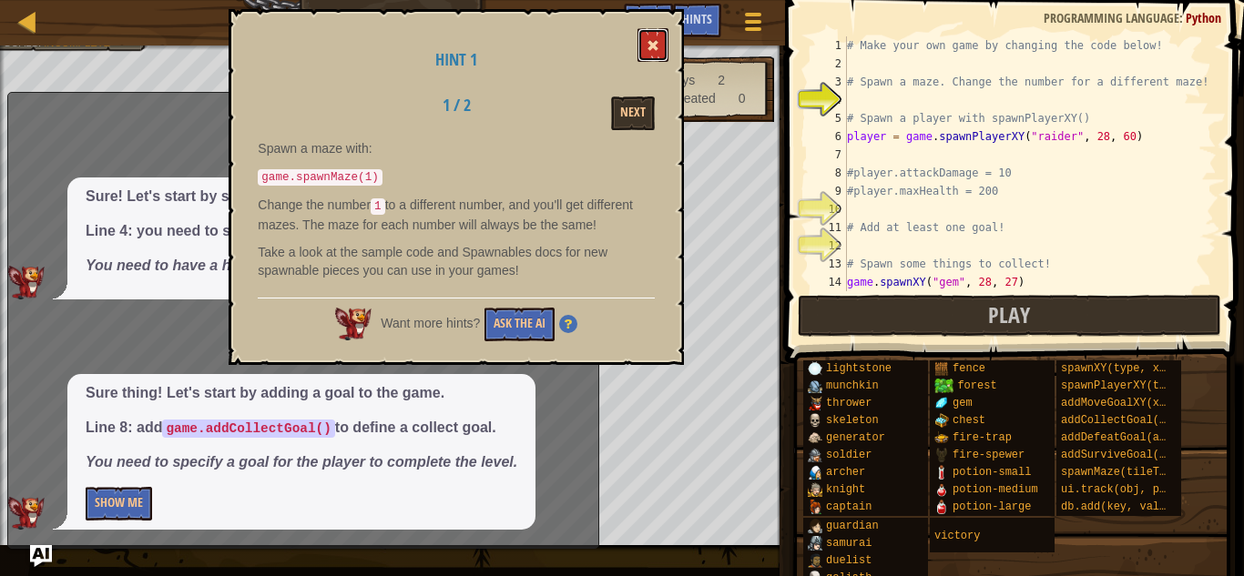
click at [653, 47] on span at bounding box center [653, 45] width 13 height 13
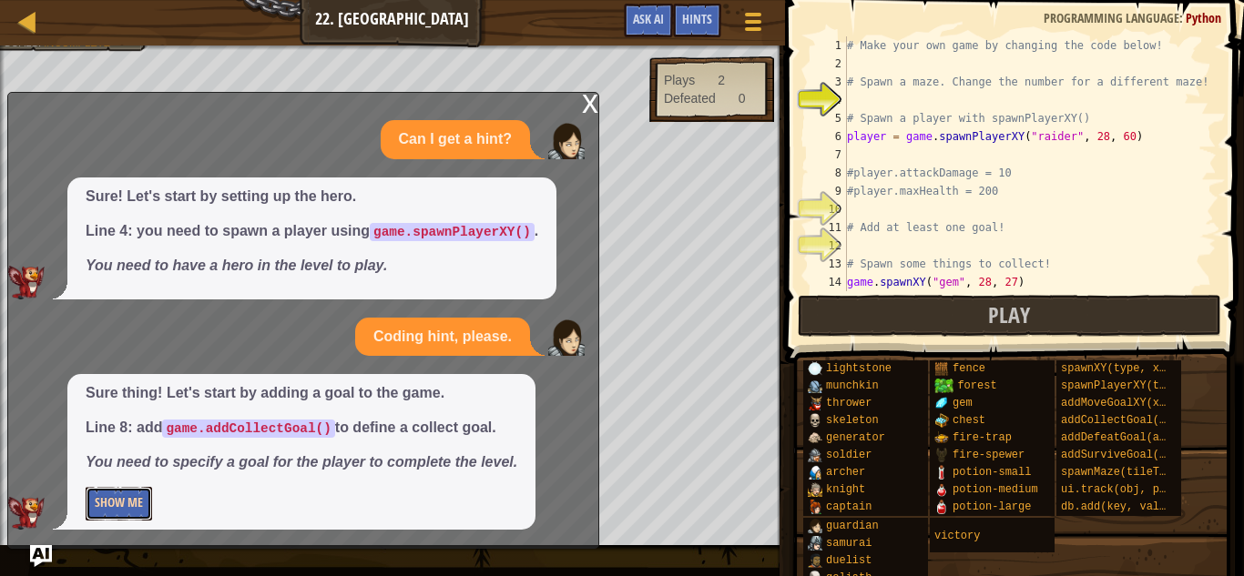
click at [134, 494] on button "Show Me" at bounding box center [119, 504] width 66 height 34
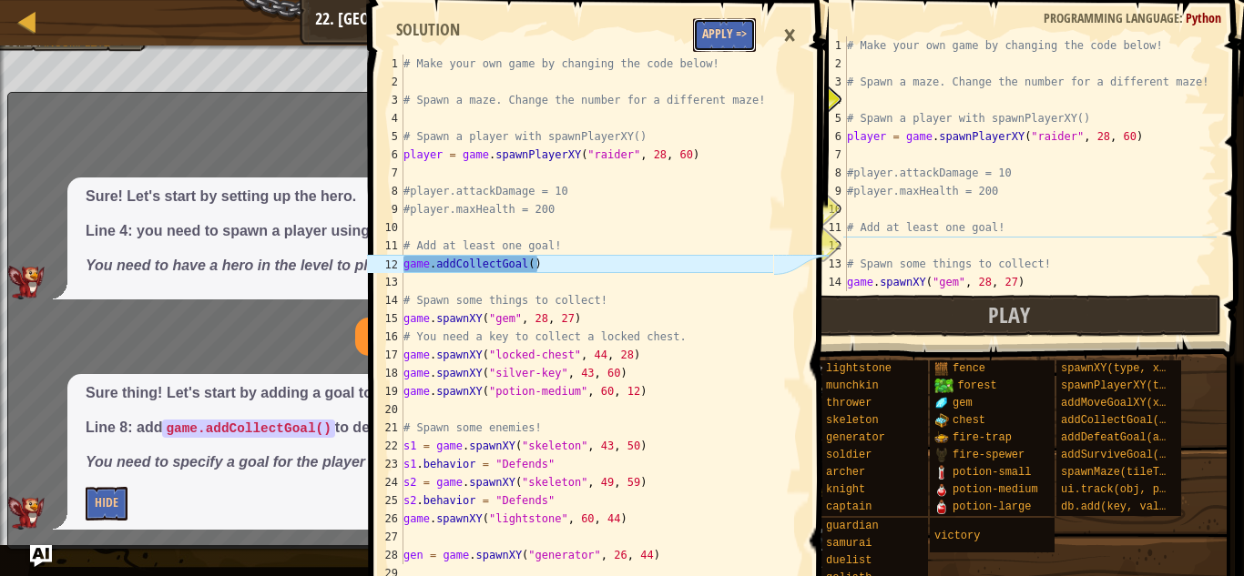
click at [724, 29] on button "Apply =>" at bounding box center [724, 35] width 63 height 34
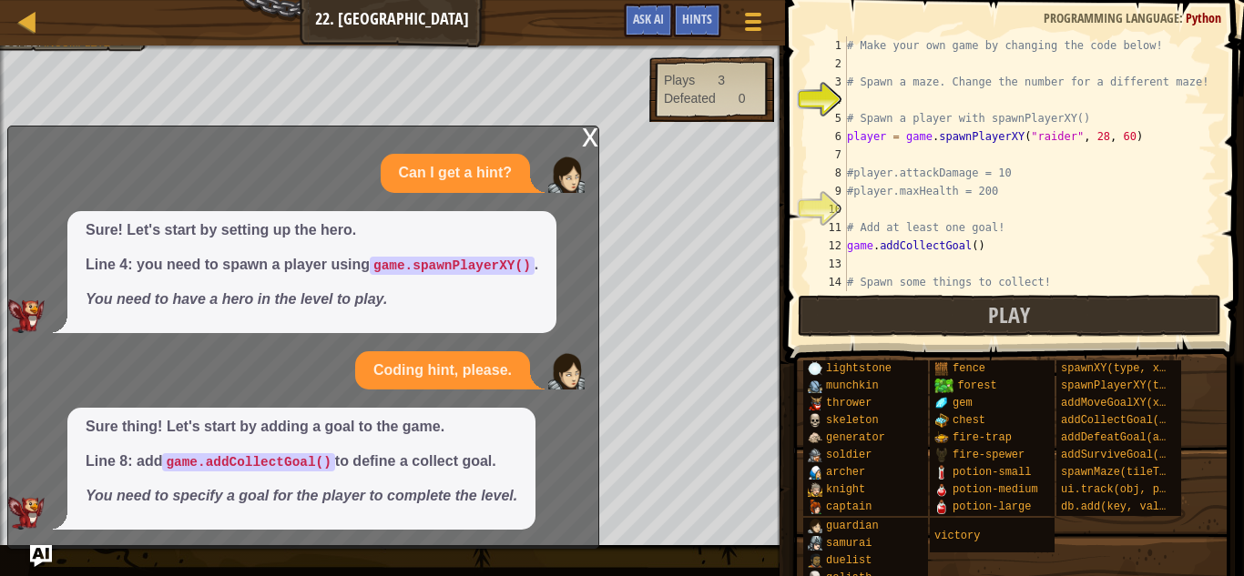
click at [596, 130] on div "x" at bounding box center [590, 136] width 16 height 18
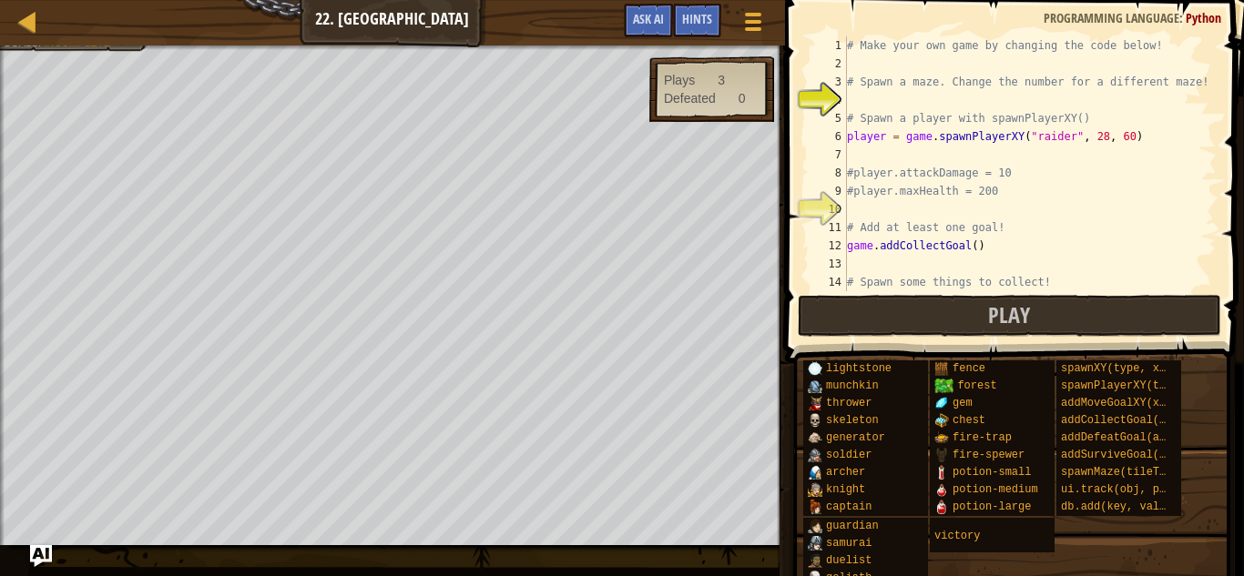
click at [871, 271] on div "# Make your own game by changing the code below! # Spawn a maze. Change the num…" at bounding box center [1029, 181] width 373 height 291
click at [897, 107] on div "# Make your own game by changing the code below! # Spawn a maze. Change the num…" at bounding box center [1029, 181] width 373 height 291
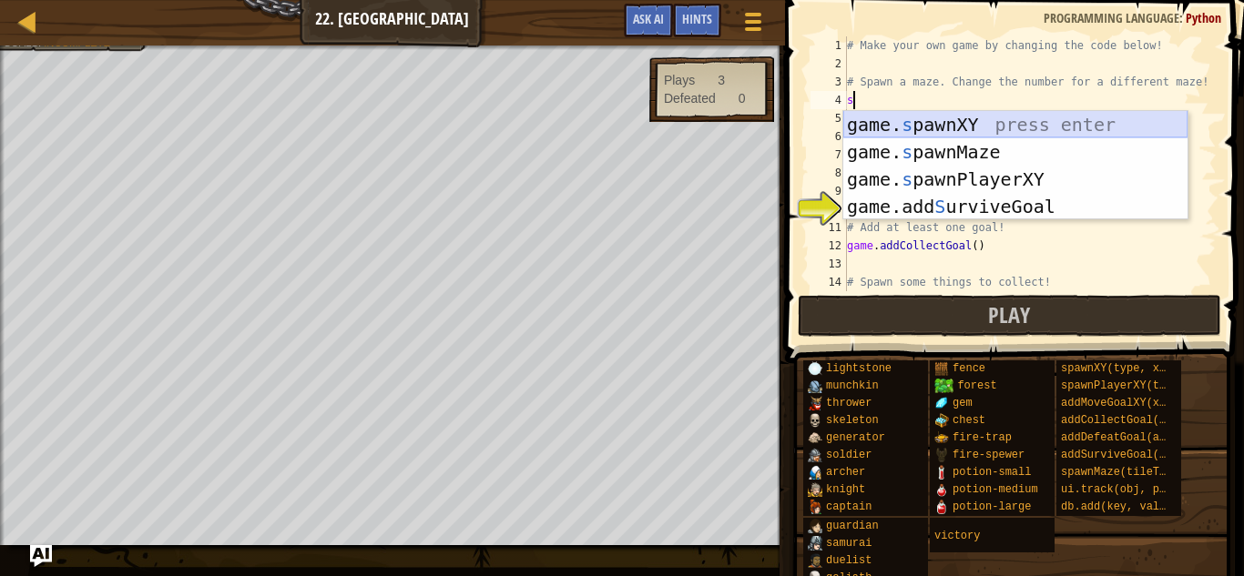
click at [971, 127] on div "game. s pawnXY press enter game. s pawnMaze press enter game. s pawnPlayerXY pr…" at bounding box center [1015, 193] width 344 height 164
type textarea "game.spawnXY("fence", 36, 30)"
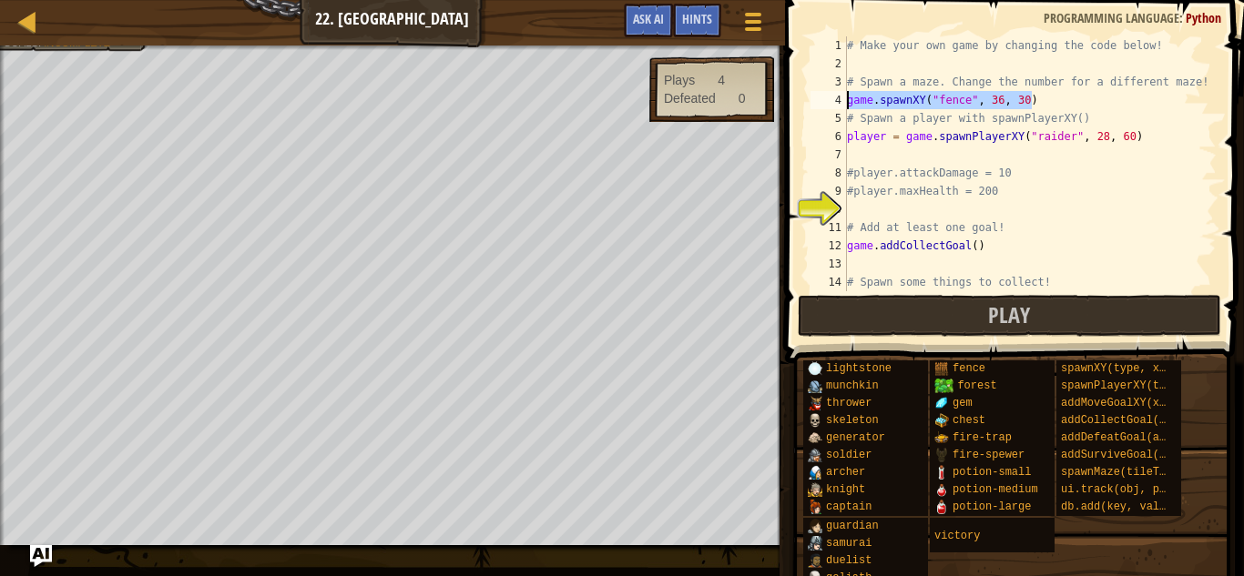
drag, startPoint x: 1059, startPoint y: 104, endPoint x: 844, endPoint y: 99, distance: 214.9
click at [844, 99] on div "game.spawnXY("fence", 36, 30) 1 2 3 4 5 6 7 8 9 10 11 12 13 14 15 # Make your o…" at bounding box center [1012, 163] width 410 height 255
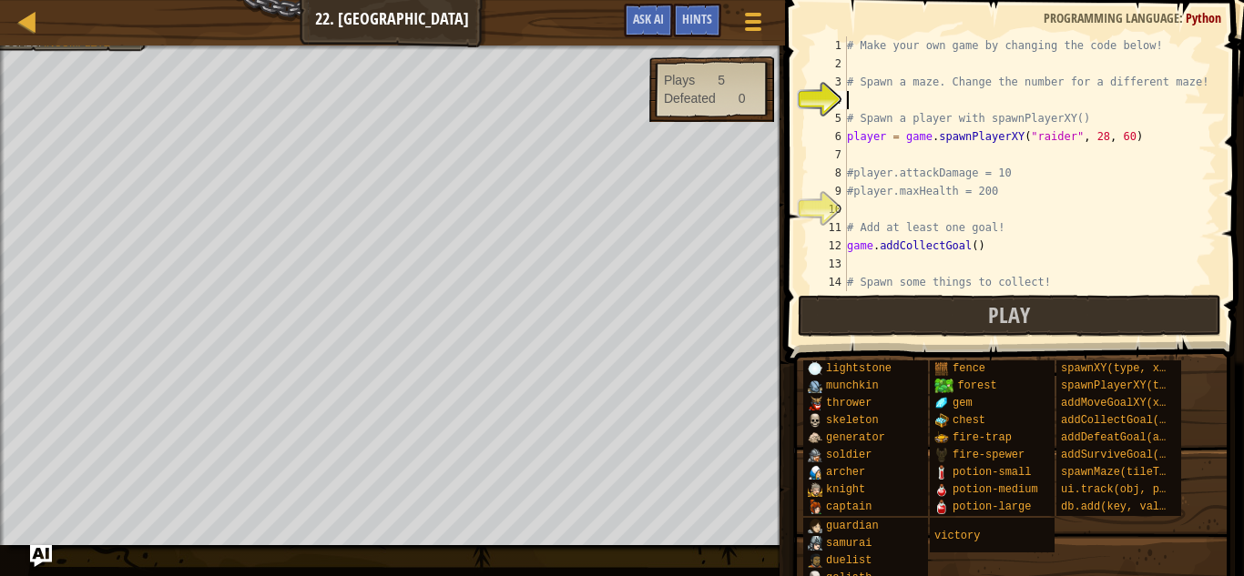
type textarea "d"
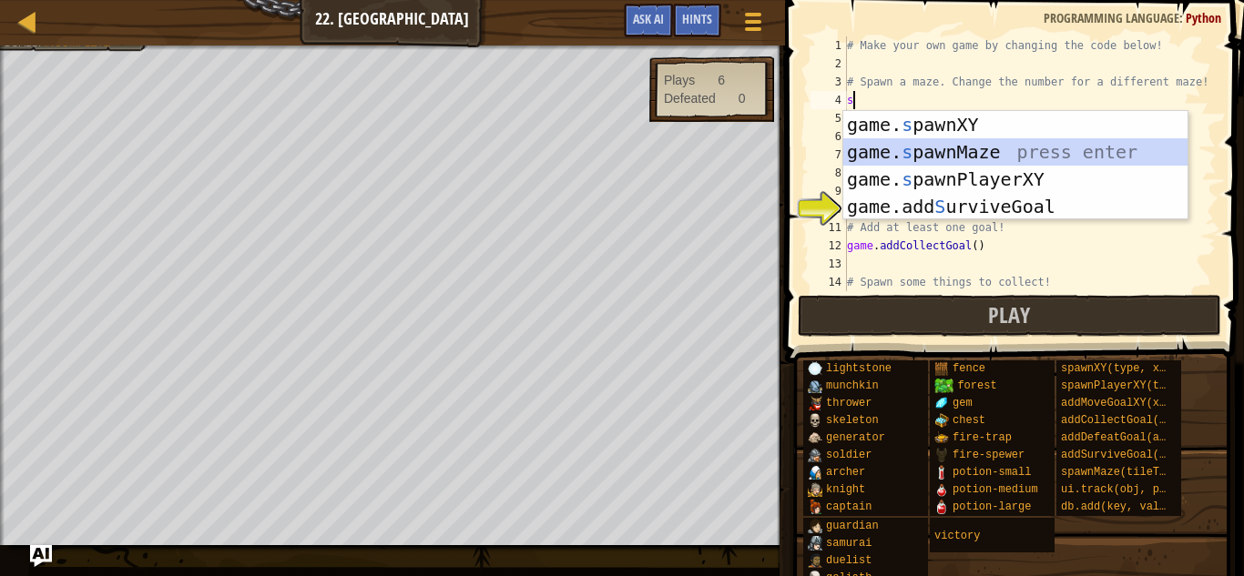
click at [901, 158] on div "game. s pawnXY press enter game. s pawnMaze press enter game. s pawnPlayerXY pr…" at bounding box center [1015, 193] width 344 height 164
type textarea "game.spawnMaze("forest", 1)"
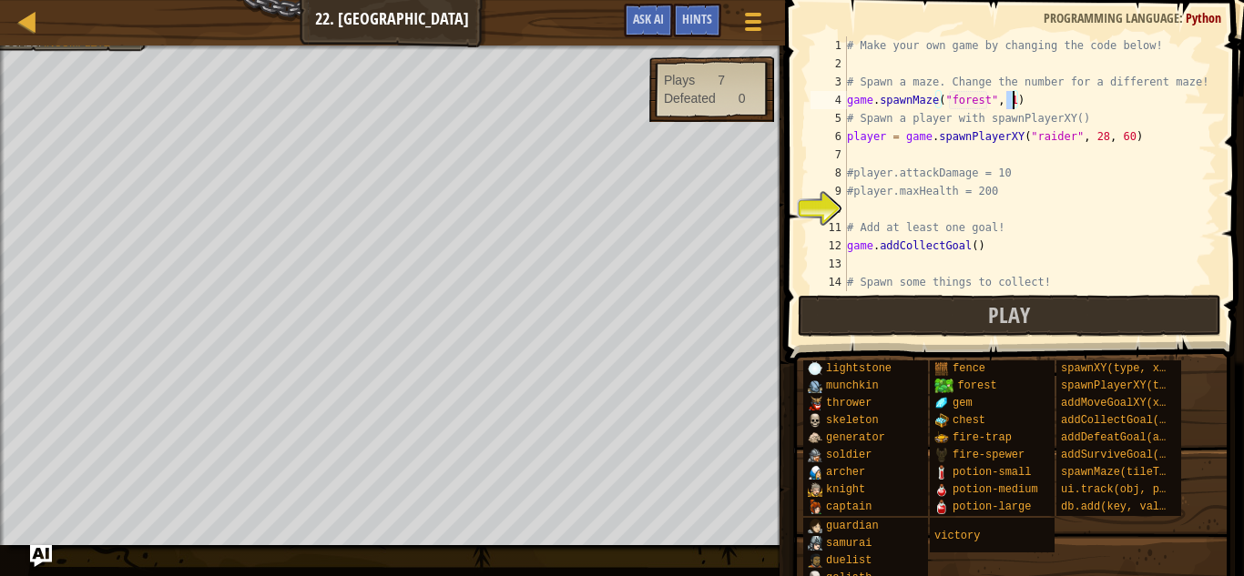
click at [879, 200] on div "# Make your own game by changing the code below! # Spawn a maze. Change the num…" at bounding box center [1029, 181] width 373 height 291
